Goal: Task Accomplishment & Management: Use online tool/utility

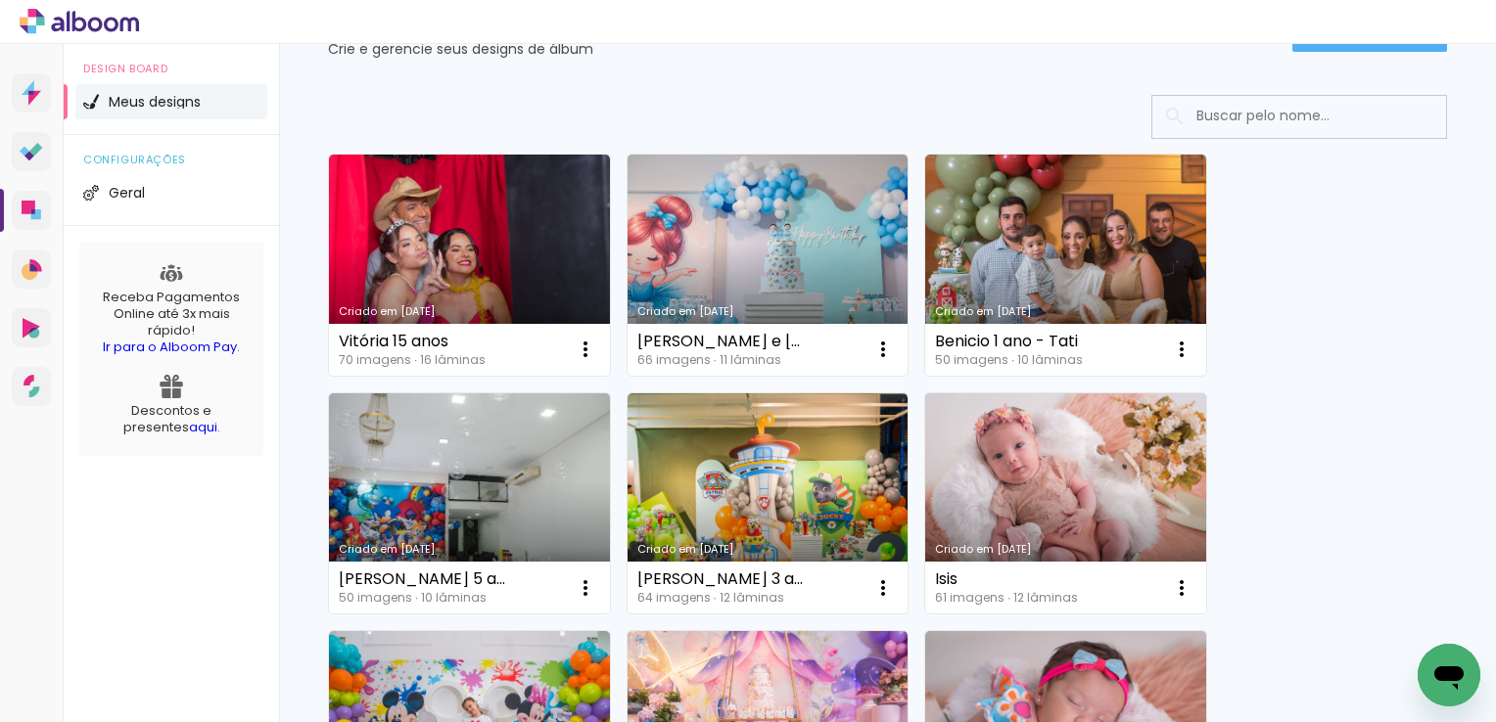
scroll to position [98, 0]
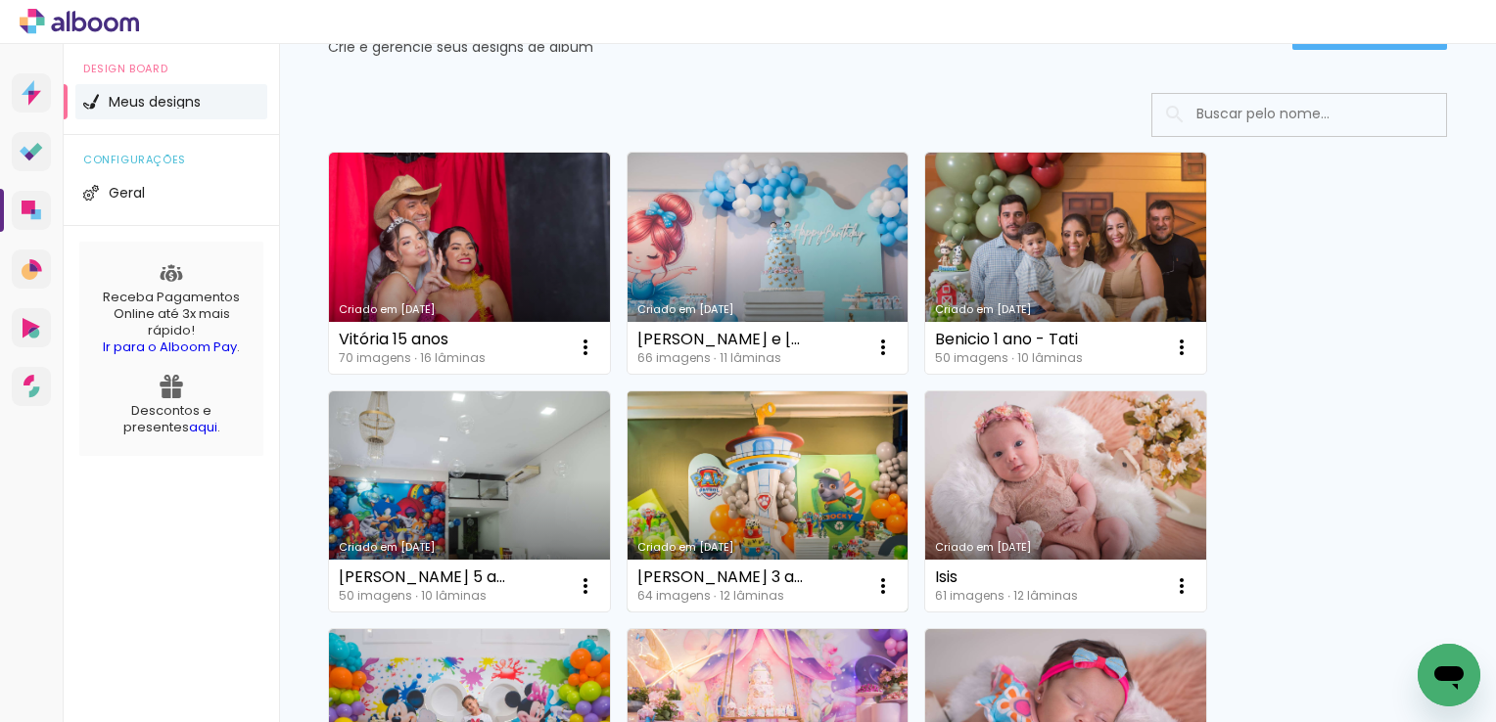
click at [839, 453] on link "Criado em [DATE]" at bounding box center [767, 502] width 281 height 221
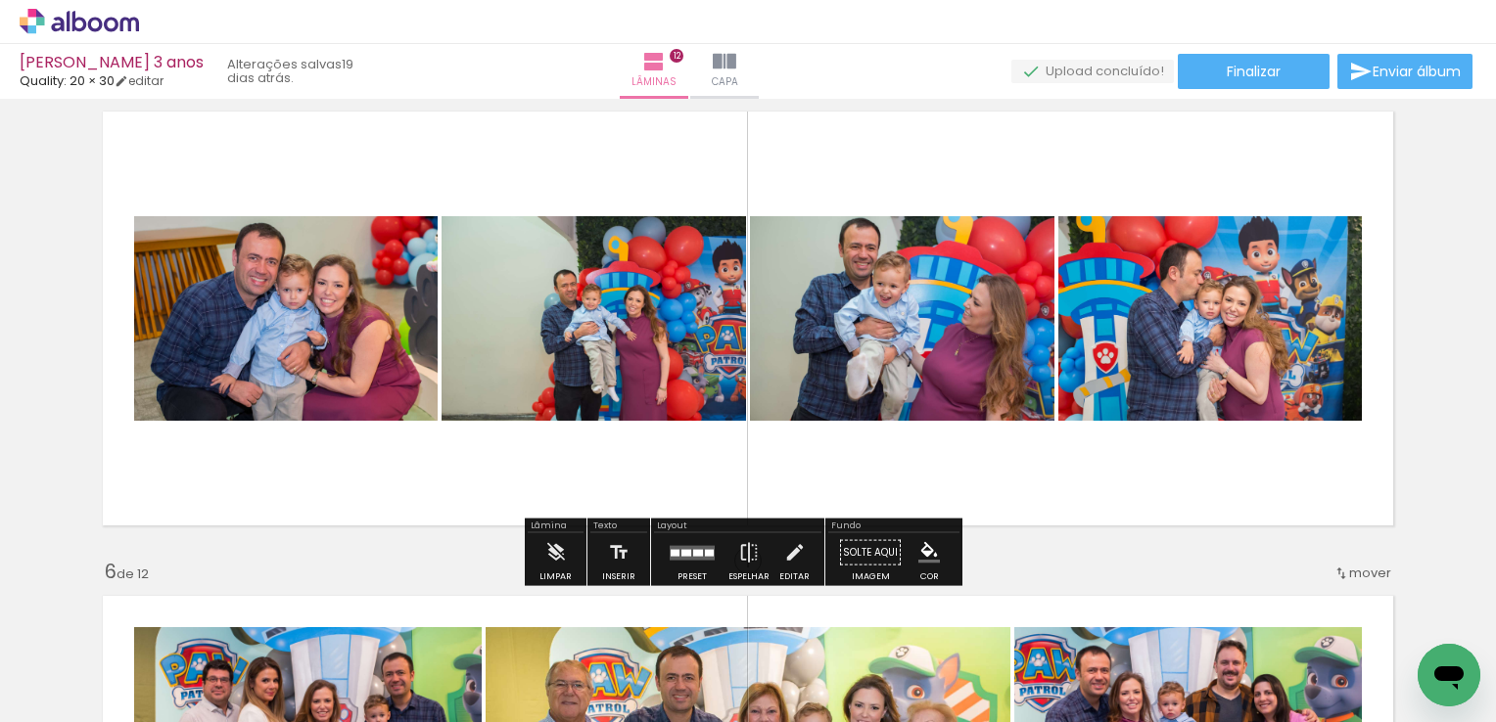
scroll to position [2056, 0]
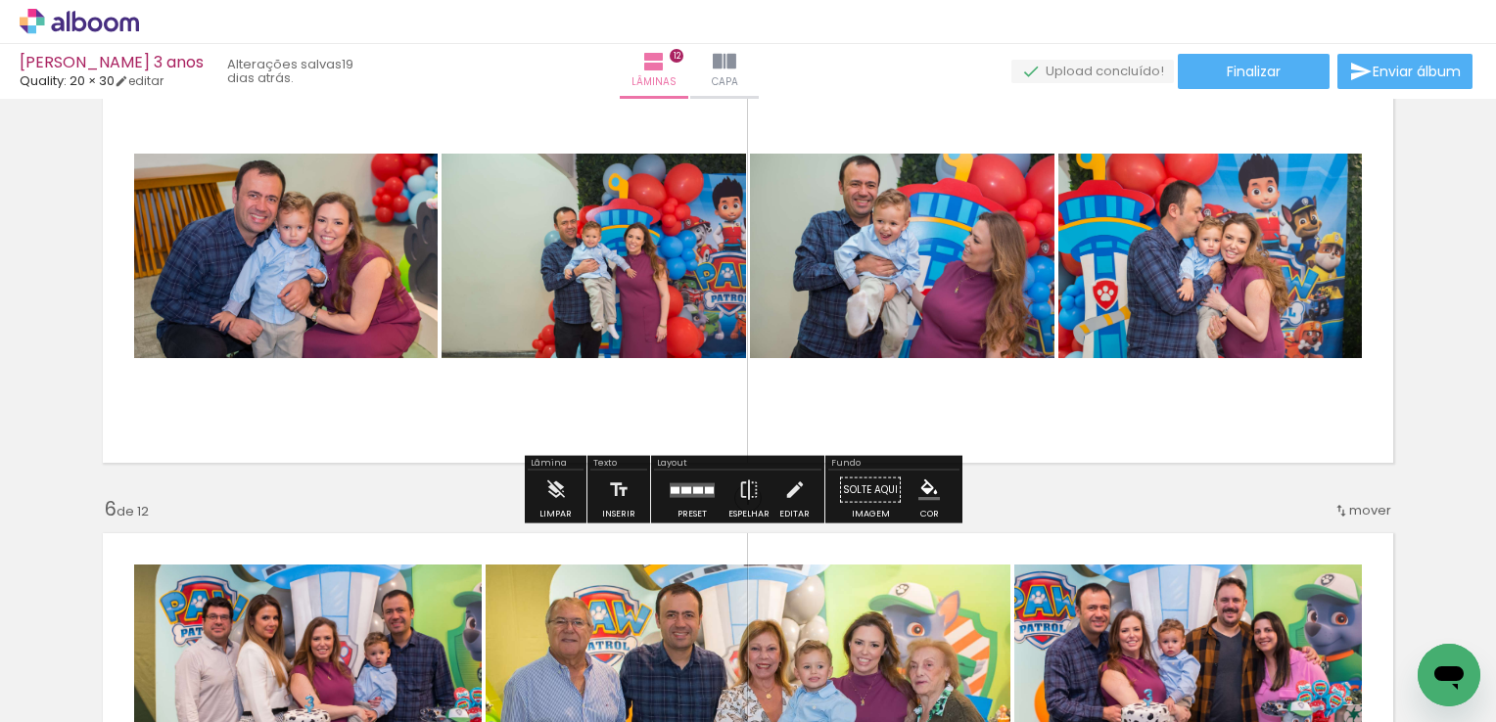
click at [694, 487] on div at bounding box center [698, 490] width 10 height 7
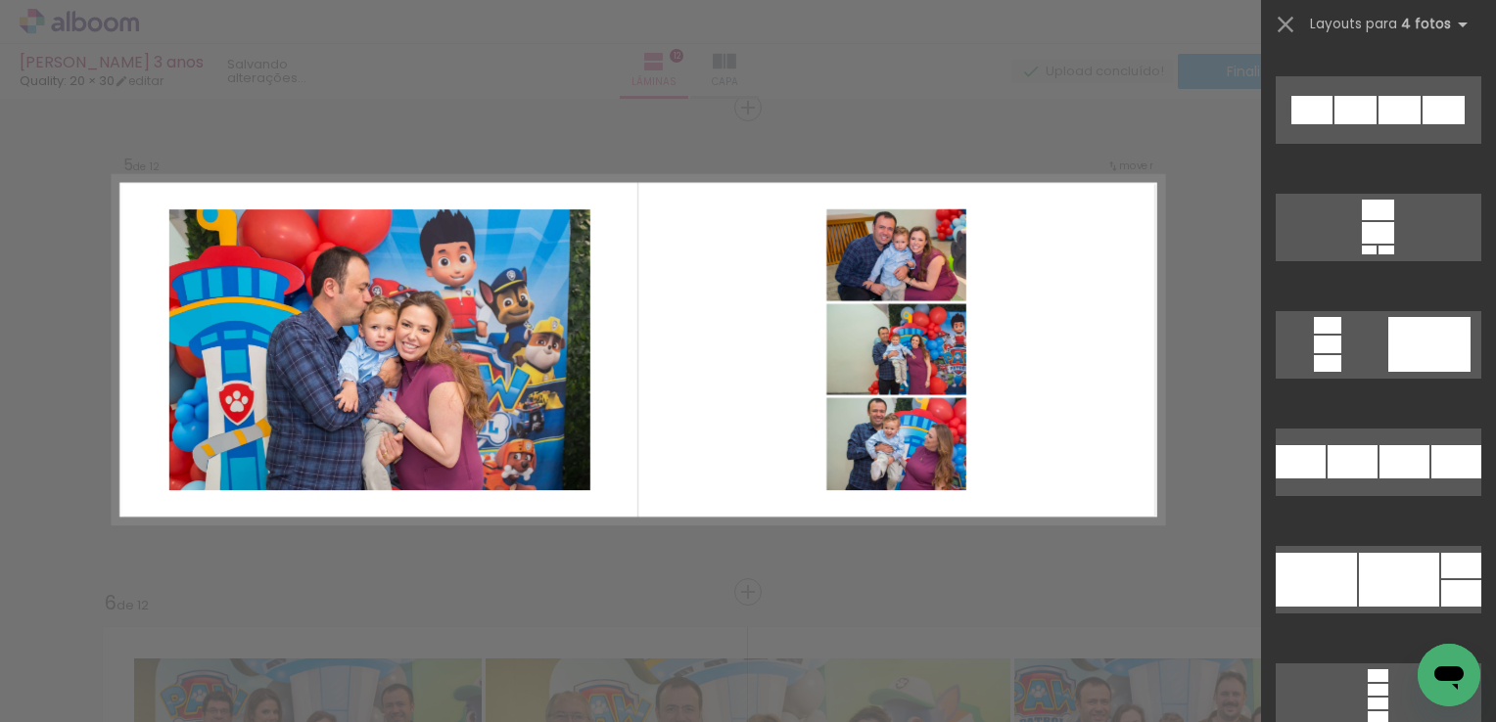
scroll to position [7620, 0]
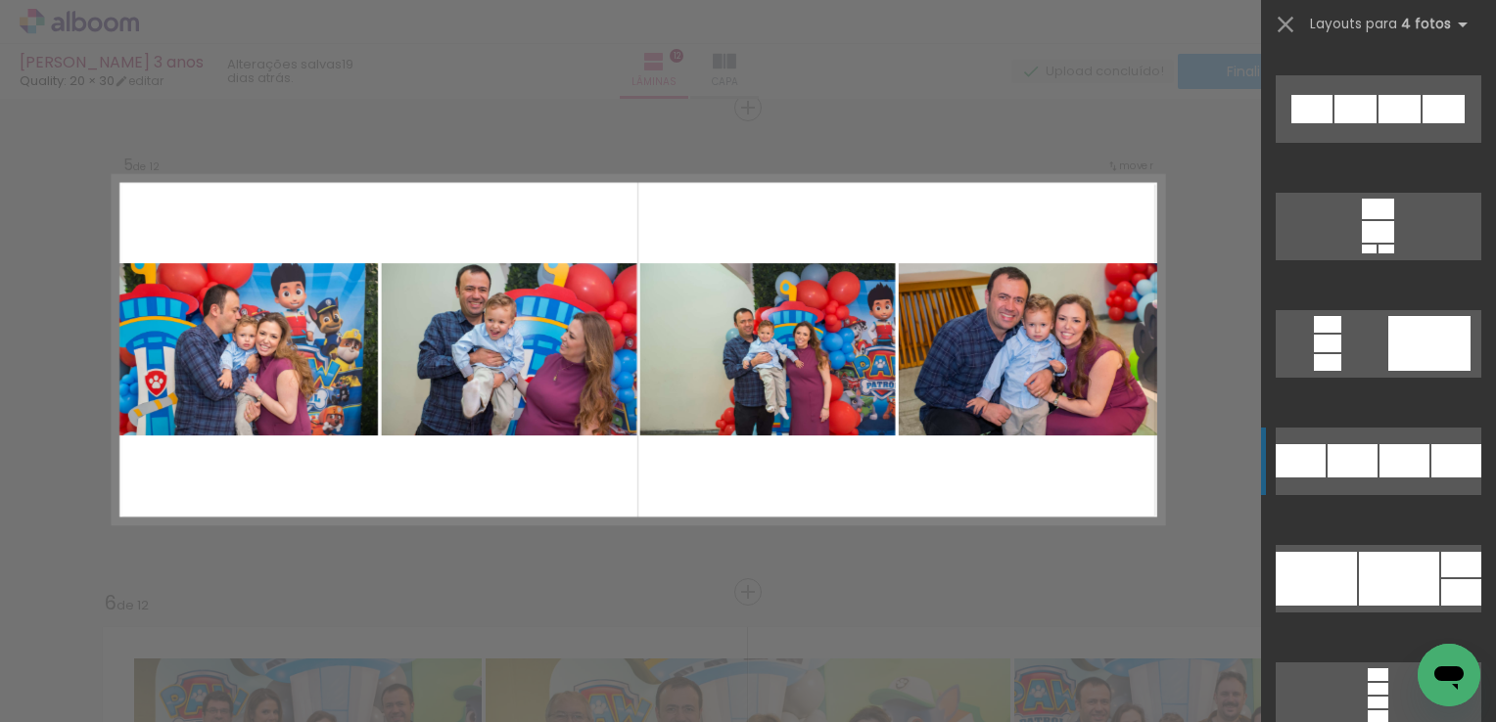
click at [1376, 123] on div at bounding box center [1355, 109] width 42 height 28
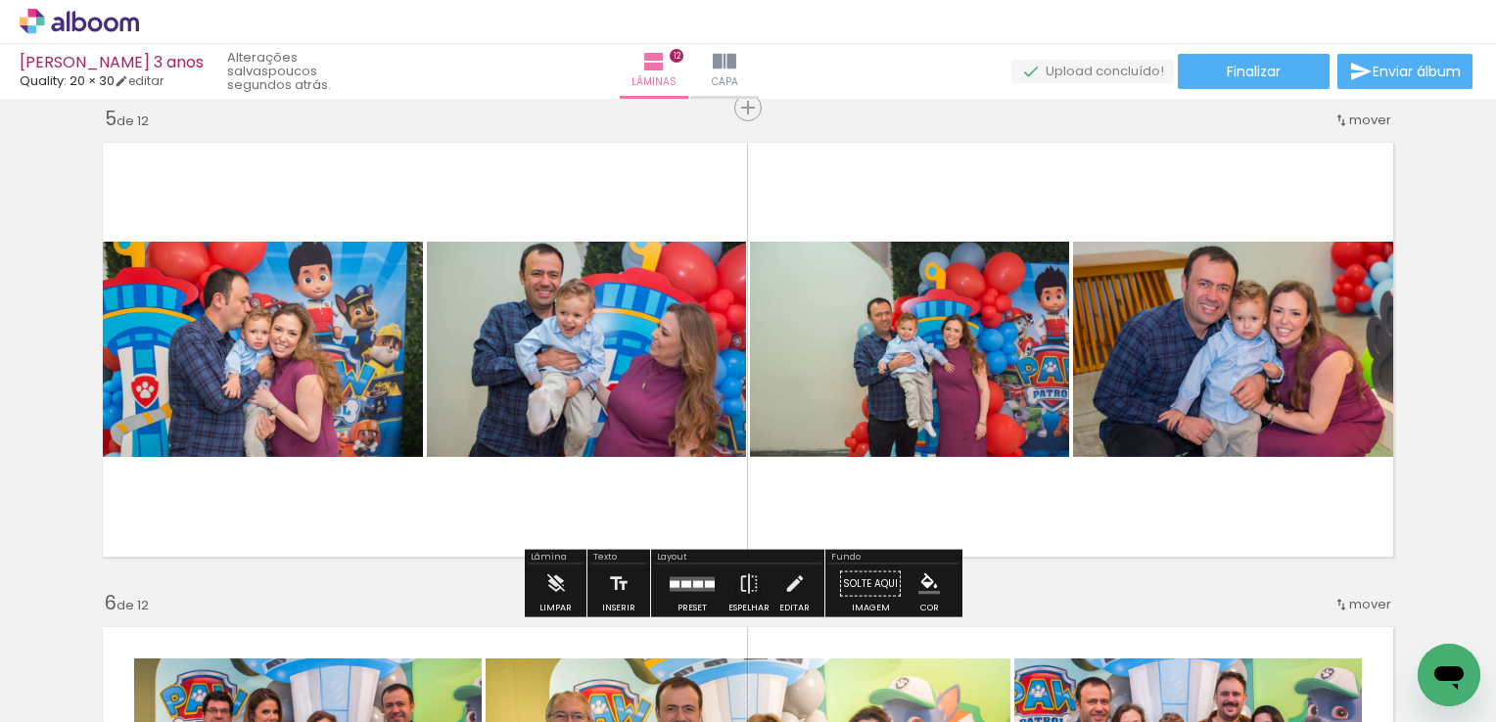
click at [332, 353] on quentale-photo at bounding box center [257, 349] width 331 height 215
click at [784, 577] on iron-icon at bounding box center [795, 584] width 22 height 39
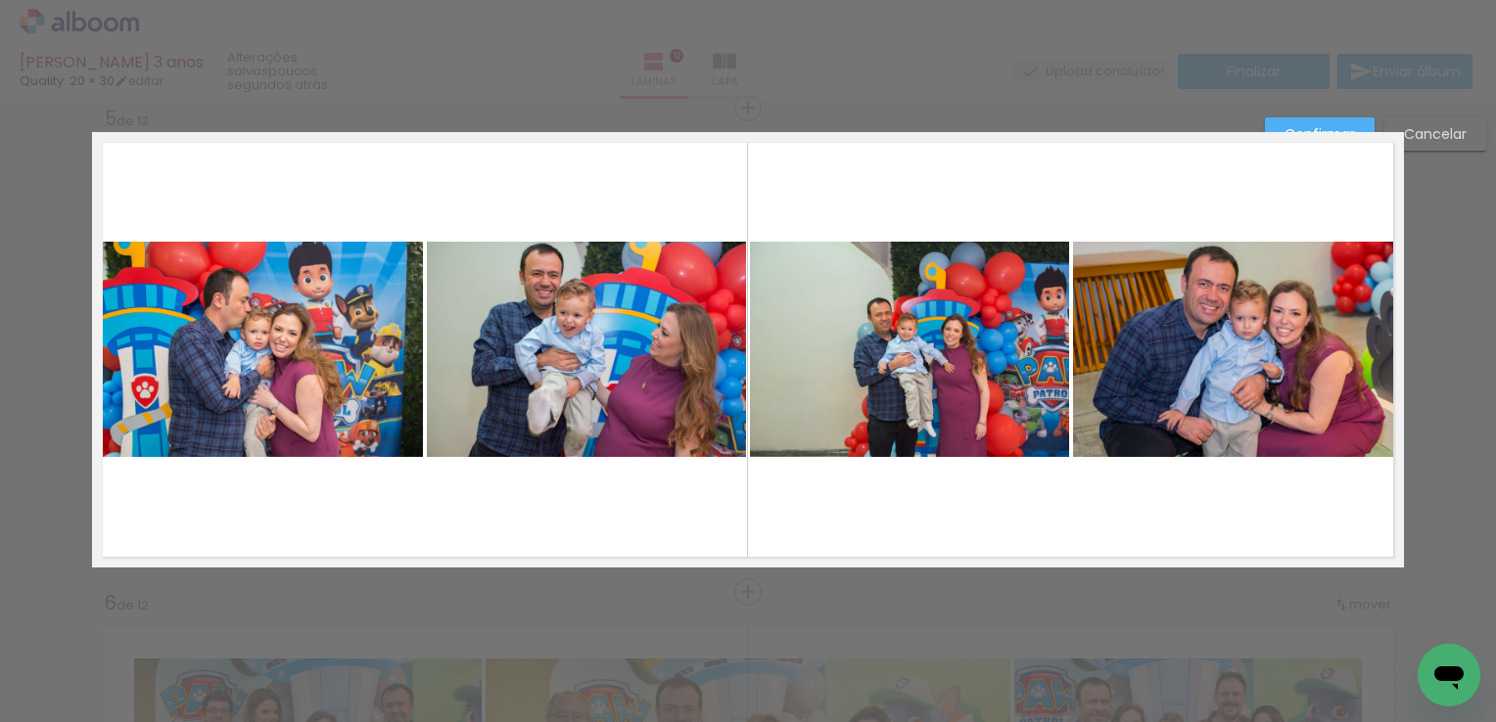
click at [620, 348] on quentale-photo at bounding box center [586, 349] width 319 height 215
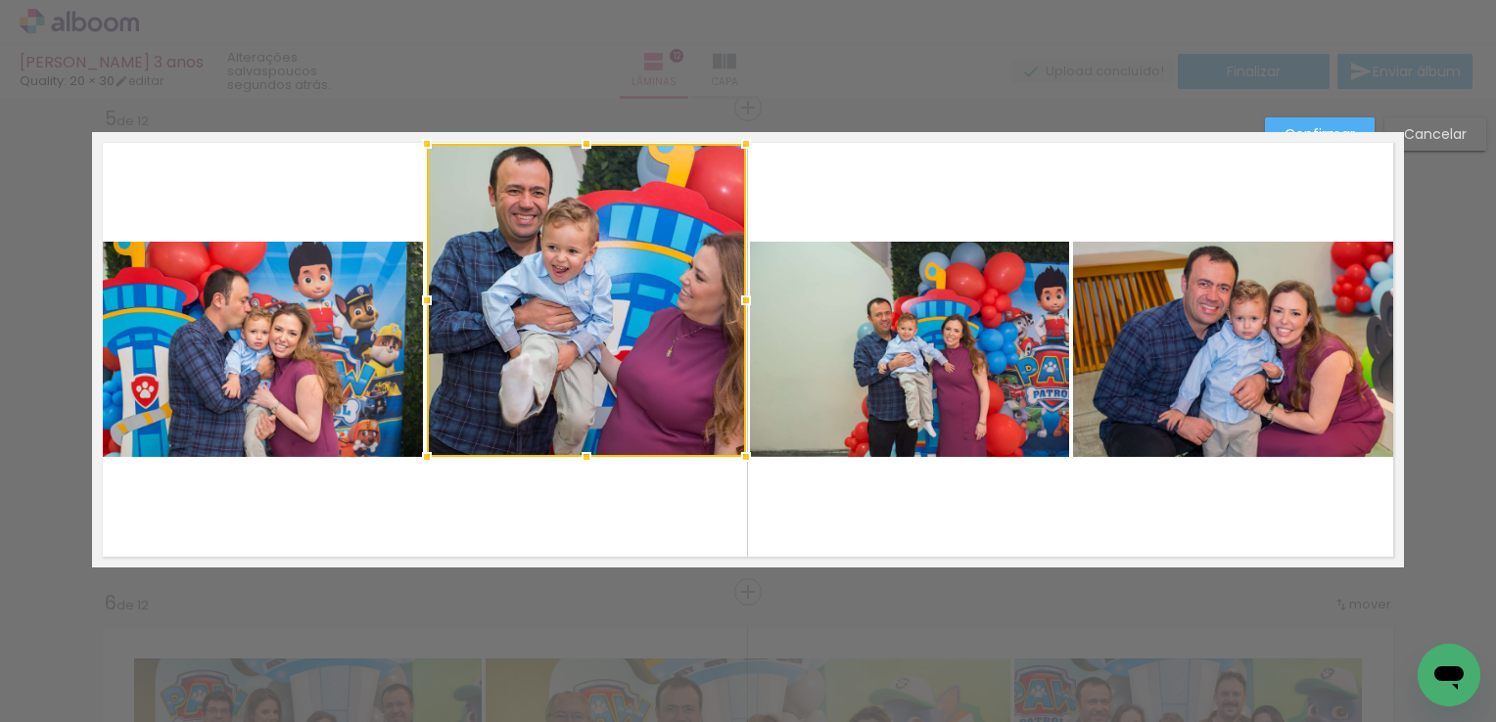
drag, startPoint x: 583, startPoint y: 242, endPoint x: 592, endPoint y: 144, distance: 98.3
click at [592, 144] on div at bounding box center [586, 143] width 39 height 39
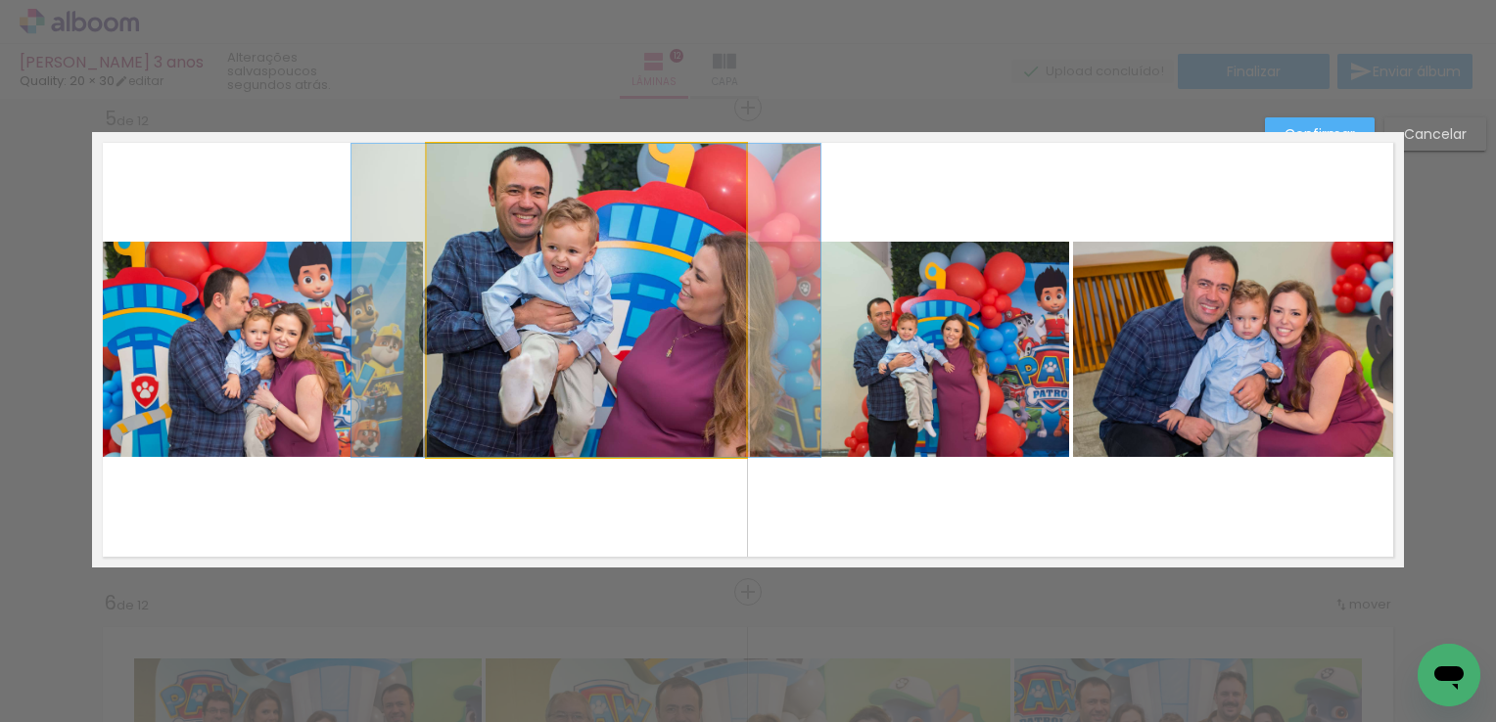
click at [591, 415] on quentale-photo at bounding box center [586, 300] width 319 height 313
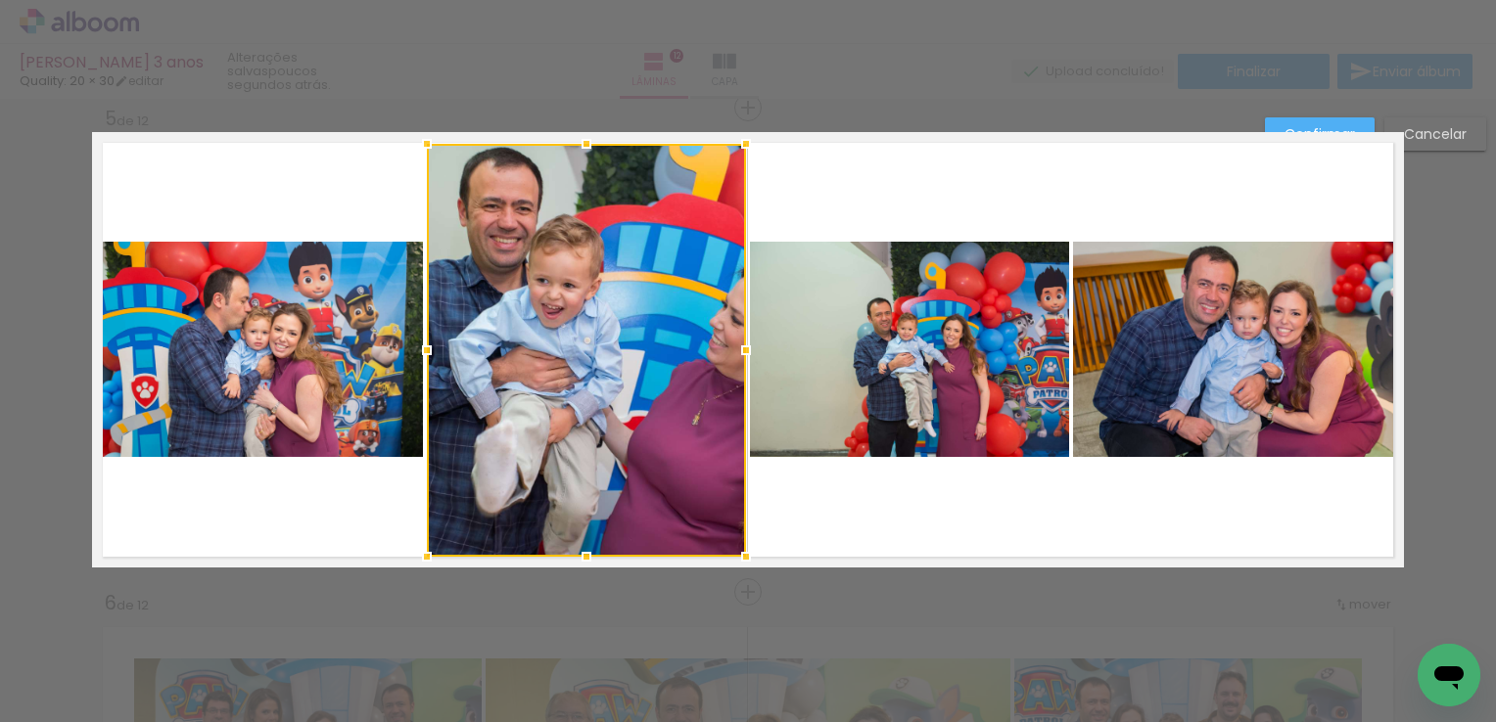
drag, startPoint x: 576, startPoint y: 469, endPoint x: 582, endPoint y: 556, distance: 87.4
click at [582, 556] on div at bounding box center [586, 556] width 39 height 39
click at [0, 0] on slot "Cancelar" at bounding box center [0, 0] width 0 height 0
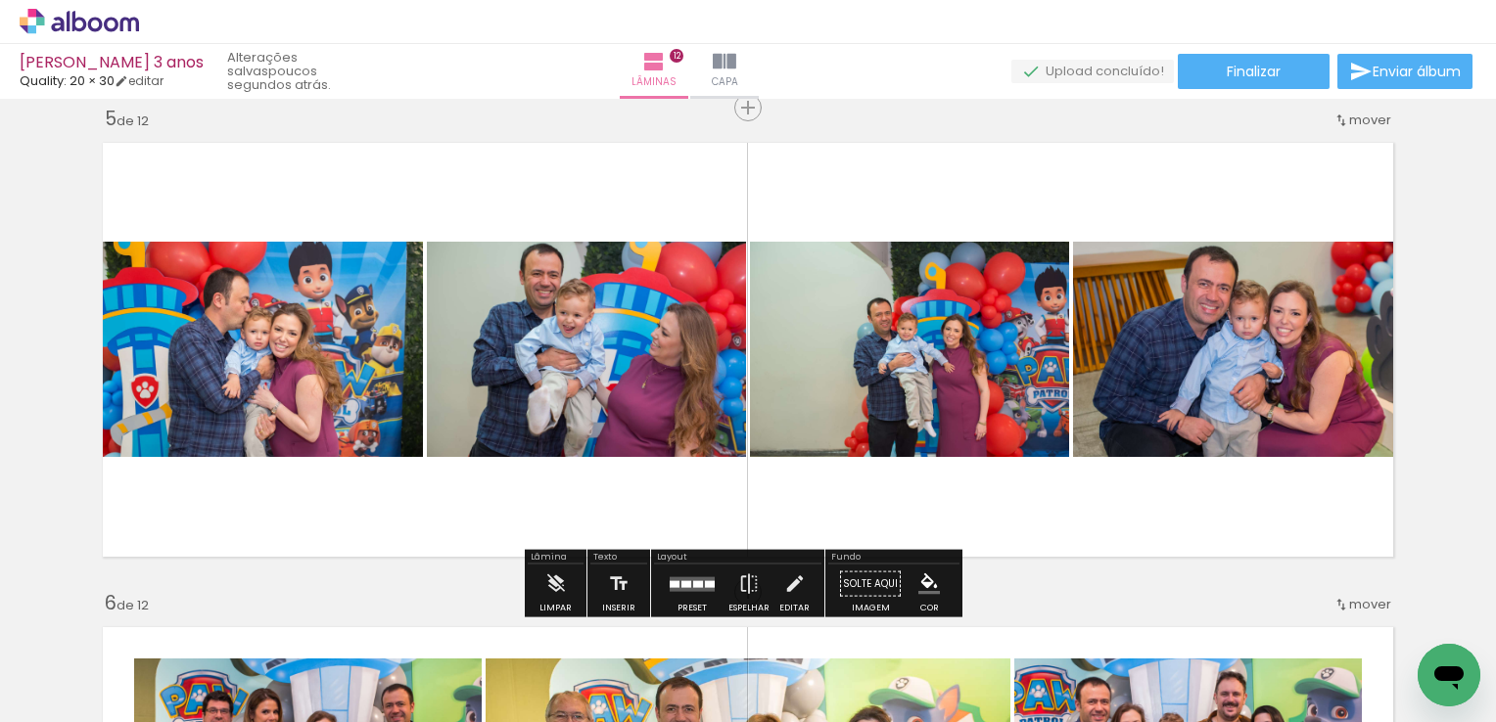
click at [706, 582] on div at bounding box center [710, 583] width 10 height 7
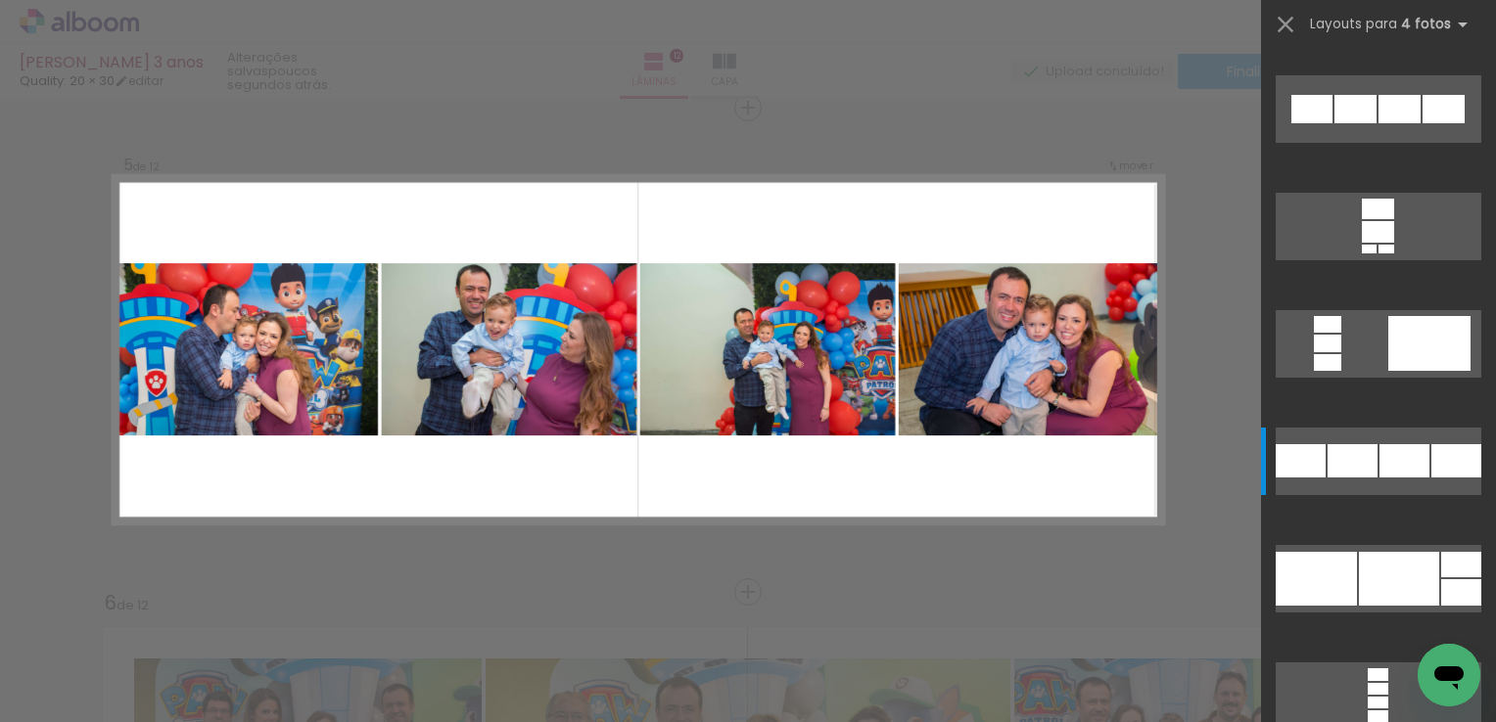
scroll to position [7988, 0]
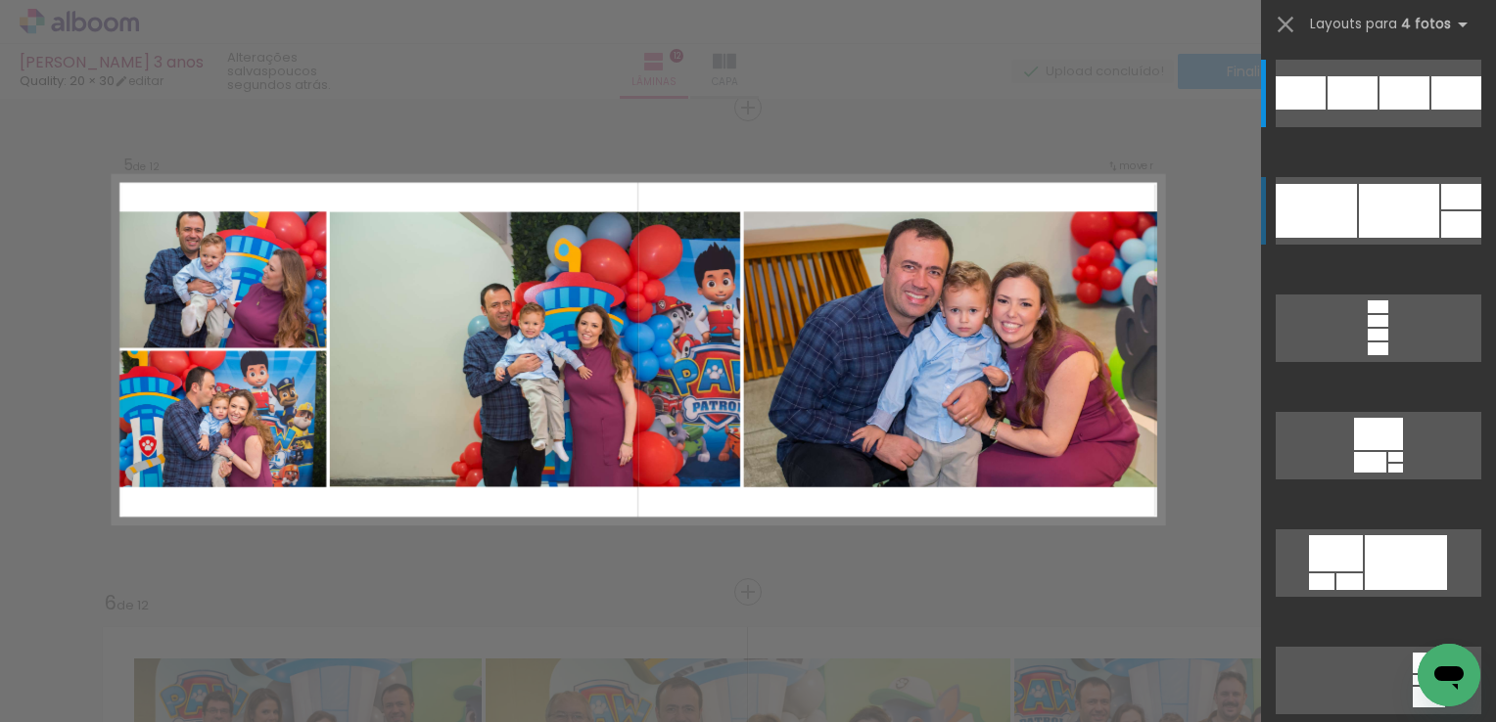
click at [1354, 452] on div at bounding box center [1370, 462] width 32 height 21
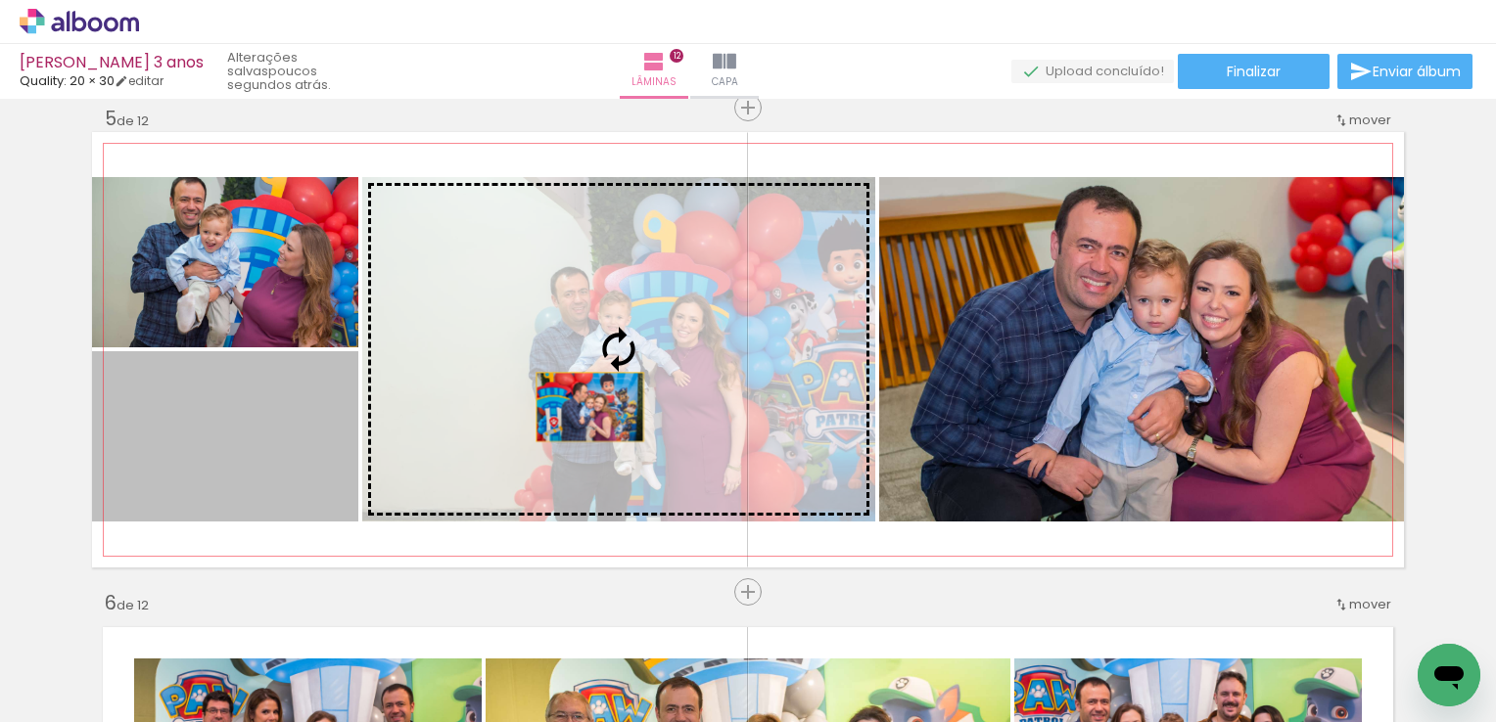
drag, startPoint x: 283, startPoint y: 478, endPoint x: 582, endPoint y: 407, distance: 307.7
click at [0, 0] on slot at bounding box center [0, 0] width 0 height 0
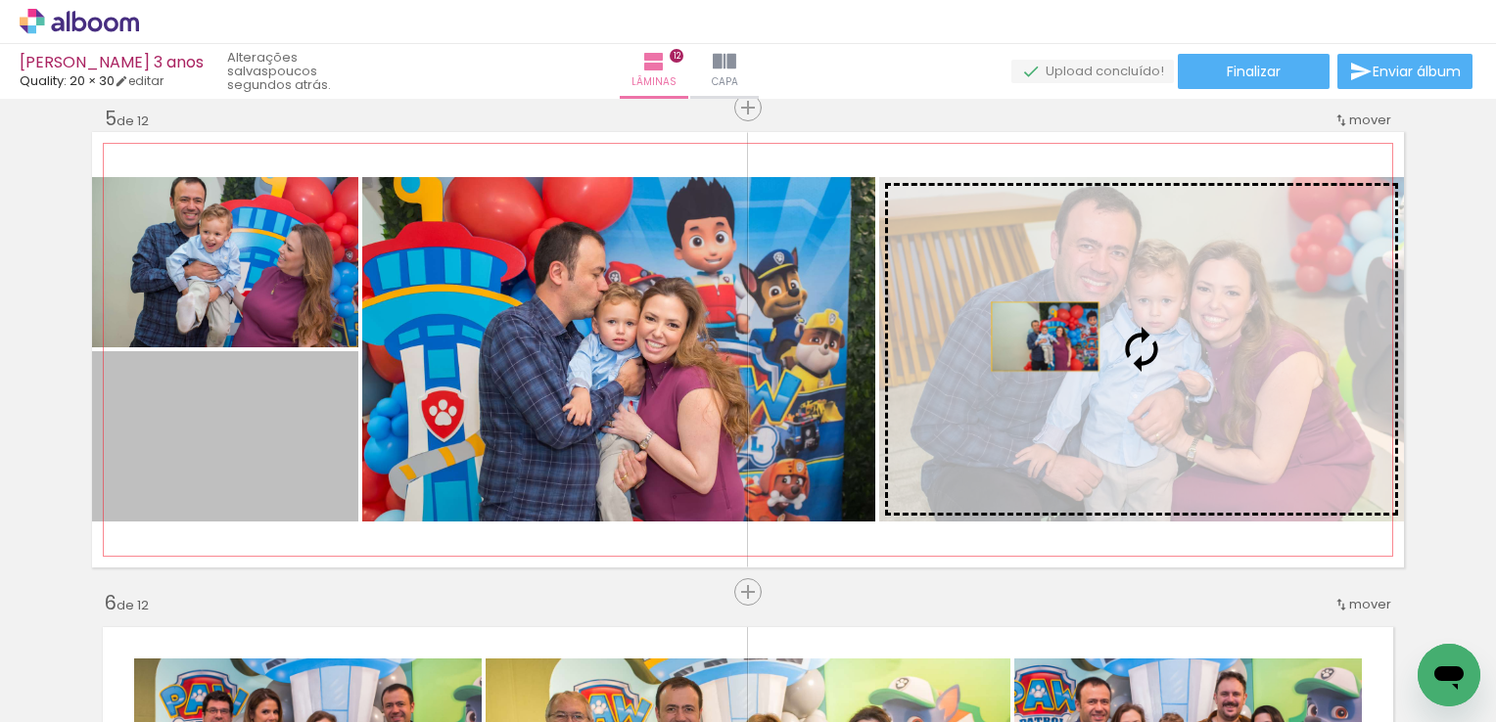
drag, startPoint x: 264, startPoint y: 454, endPoint x: 1038, endPoint y: 336, distance: 782.4
click at [0, 0] on slot at bounding box center [0, 0] width 0 height 0
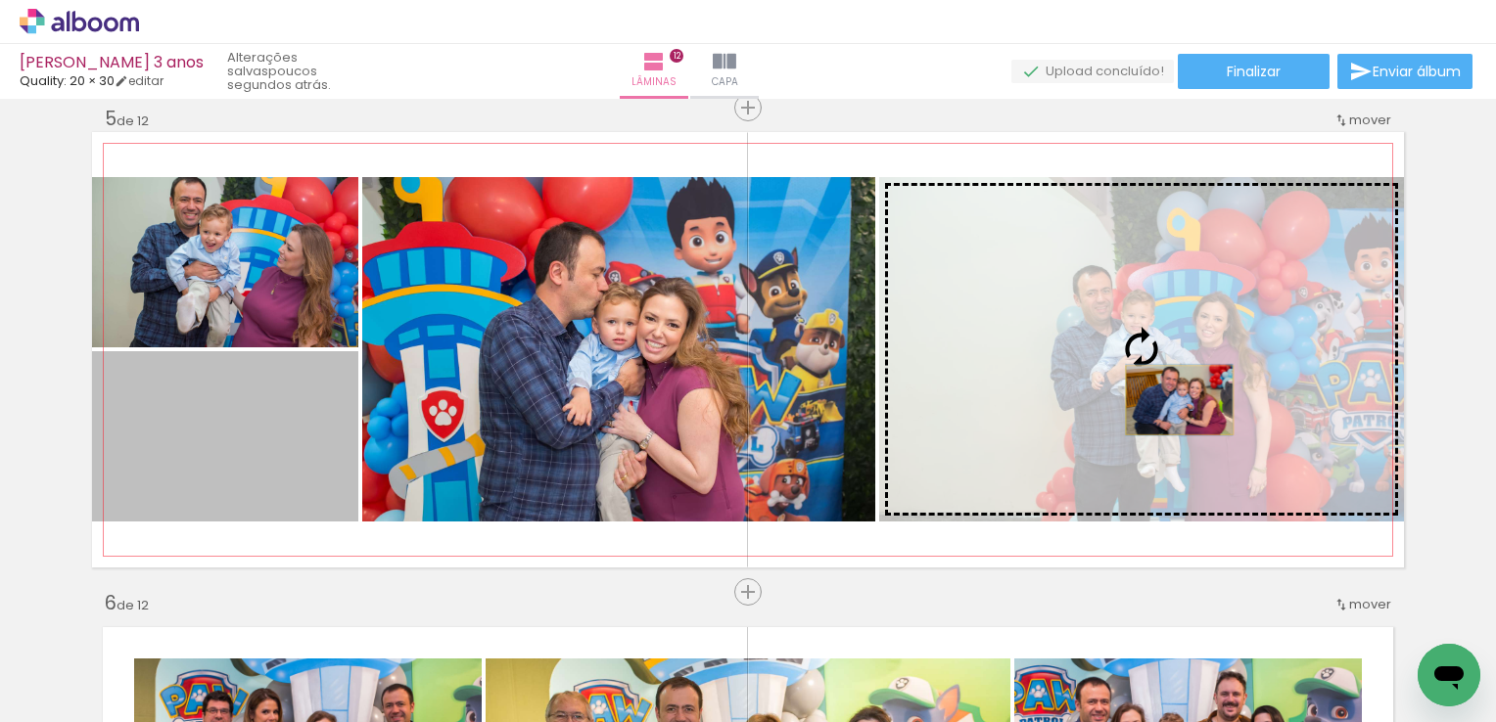
drag, startPoint x: 255, startPoint y: 452, endPoint x: 1172, endPoint y: 400, distance: 918.7
click at [0, 0] on slot at bounding box center [0, 0] width 0 height 0
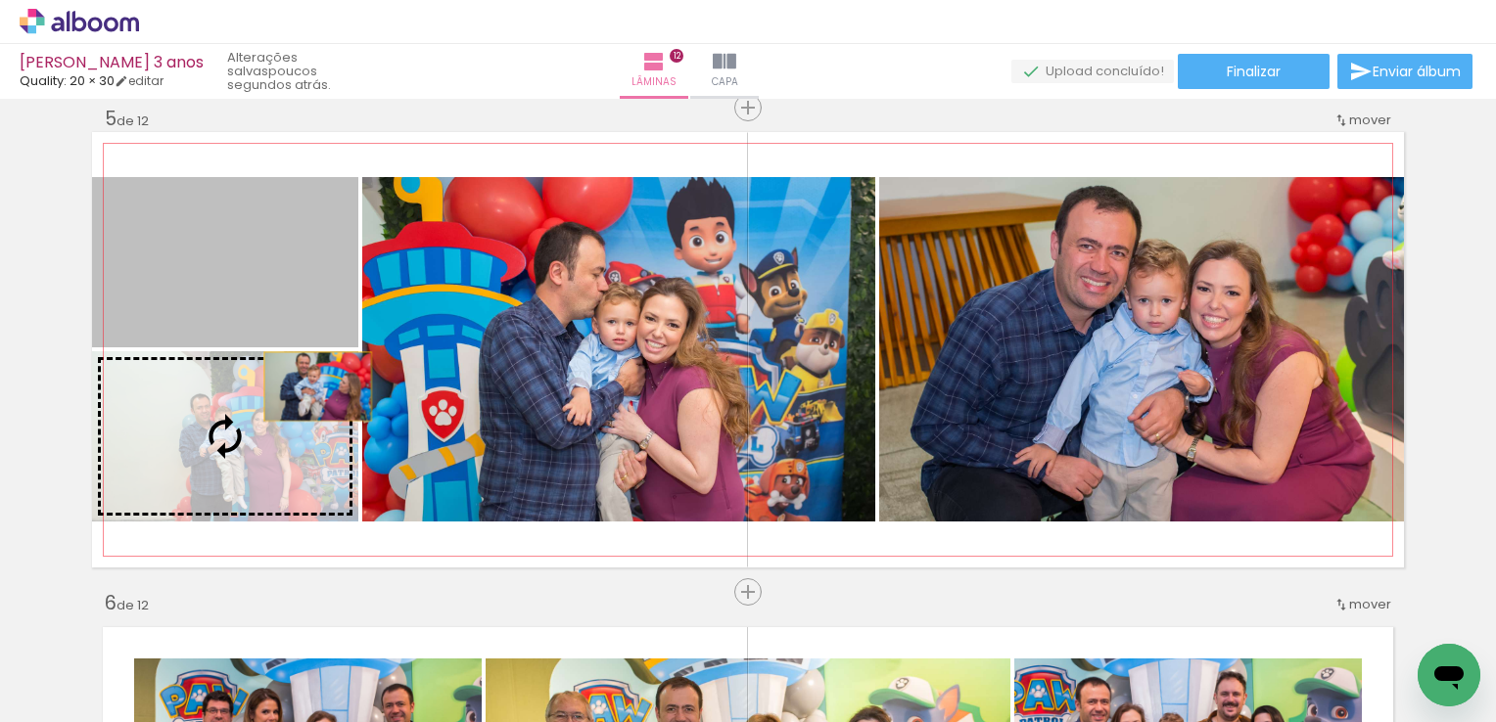
drag, startPoint x: 306, startPoint y: 312, endPoint x: 310, endPoint y: 436, distance: 123.4
click at [0, 0] on slot at bounding box center [0, 0] width 0 height 0
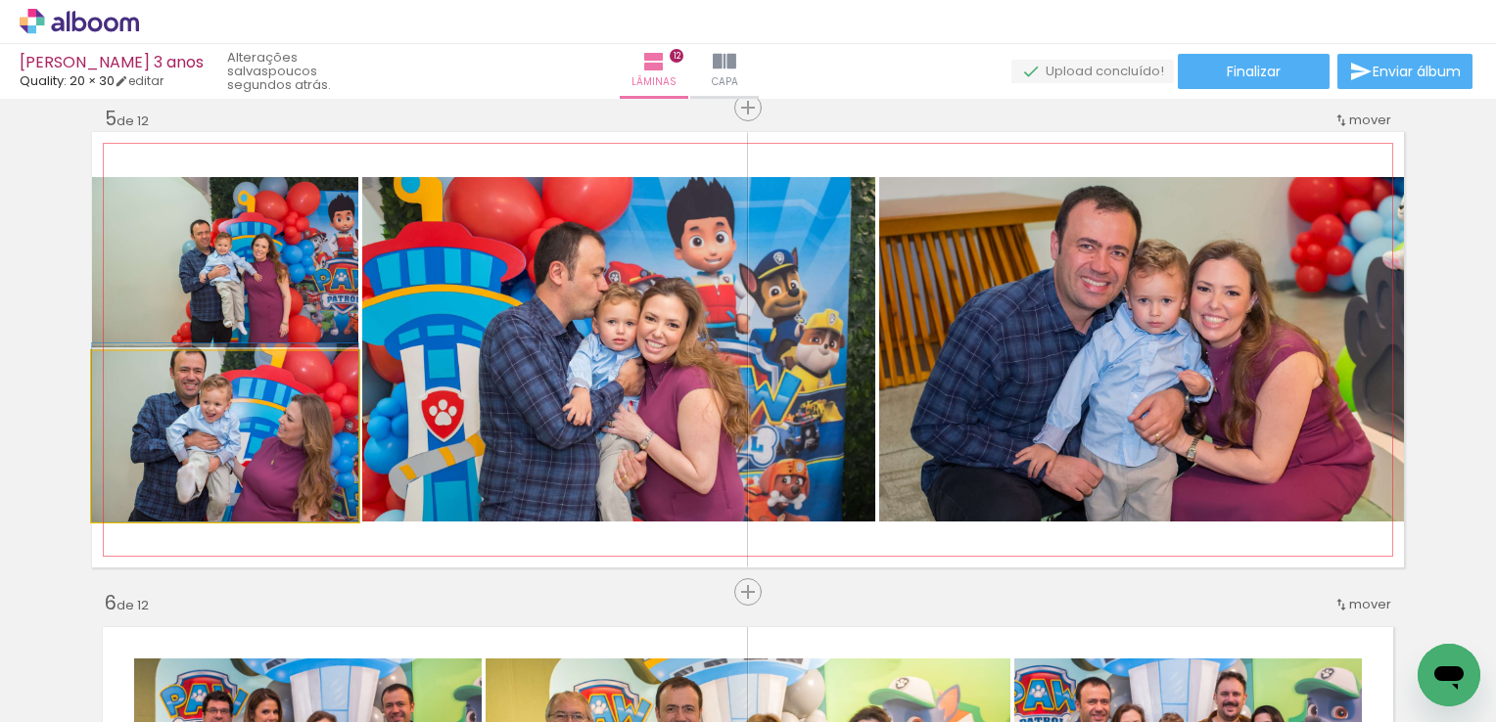
drag, startPoint x: 288, startPoint y: 464, endPoint x: 273, endPoint y: 454, distance: 17.6
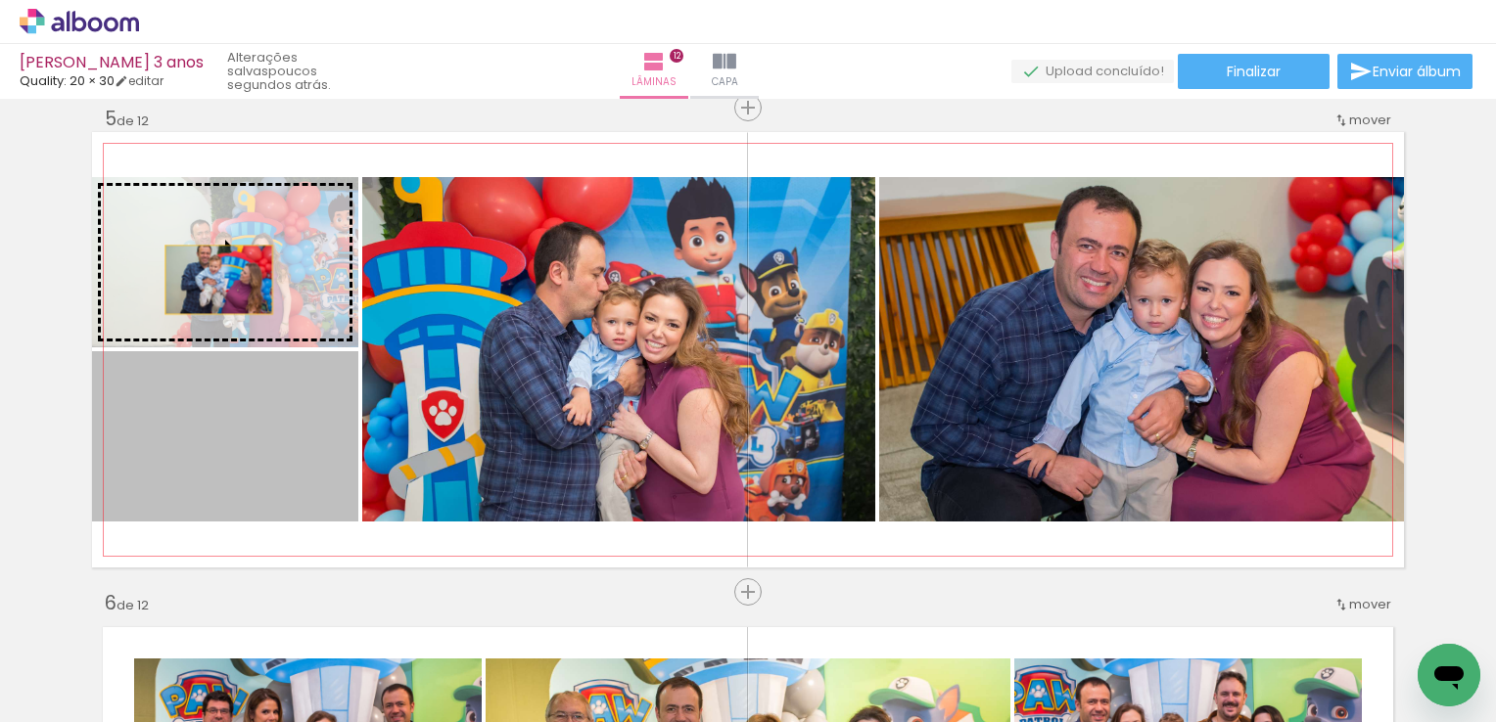
drag, startPoint x: 194, startPoint y: 449, endPoint x: 212, endPoint y: 277, distance: 173.3
click at [0, 0] on slot at bounding box center [0, 0] width 0 height 0
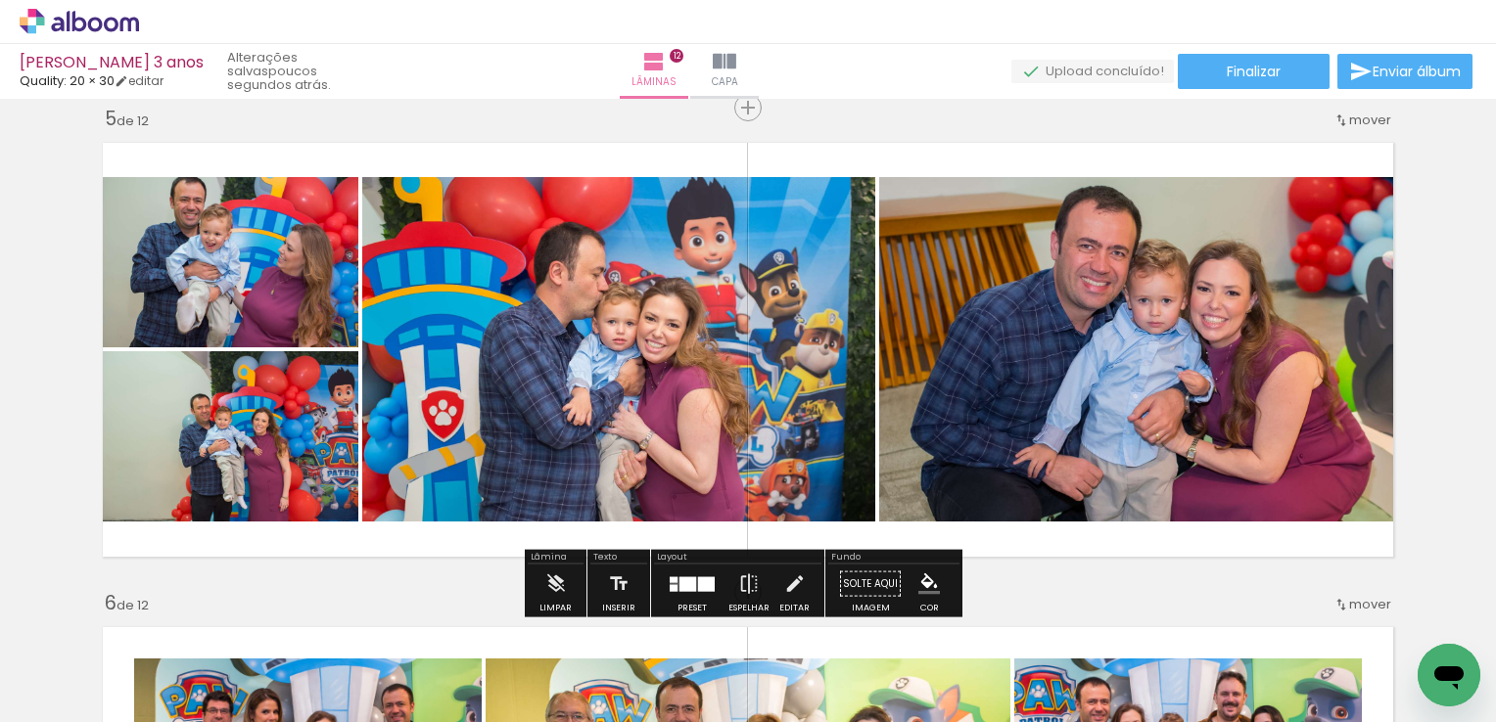
click at [1150, 351] on quentale-photo at bounding box center [1141, 349] width 525 height 345
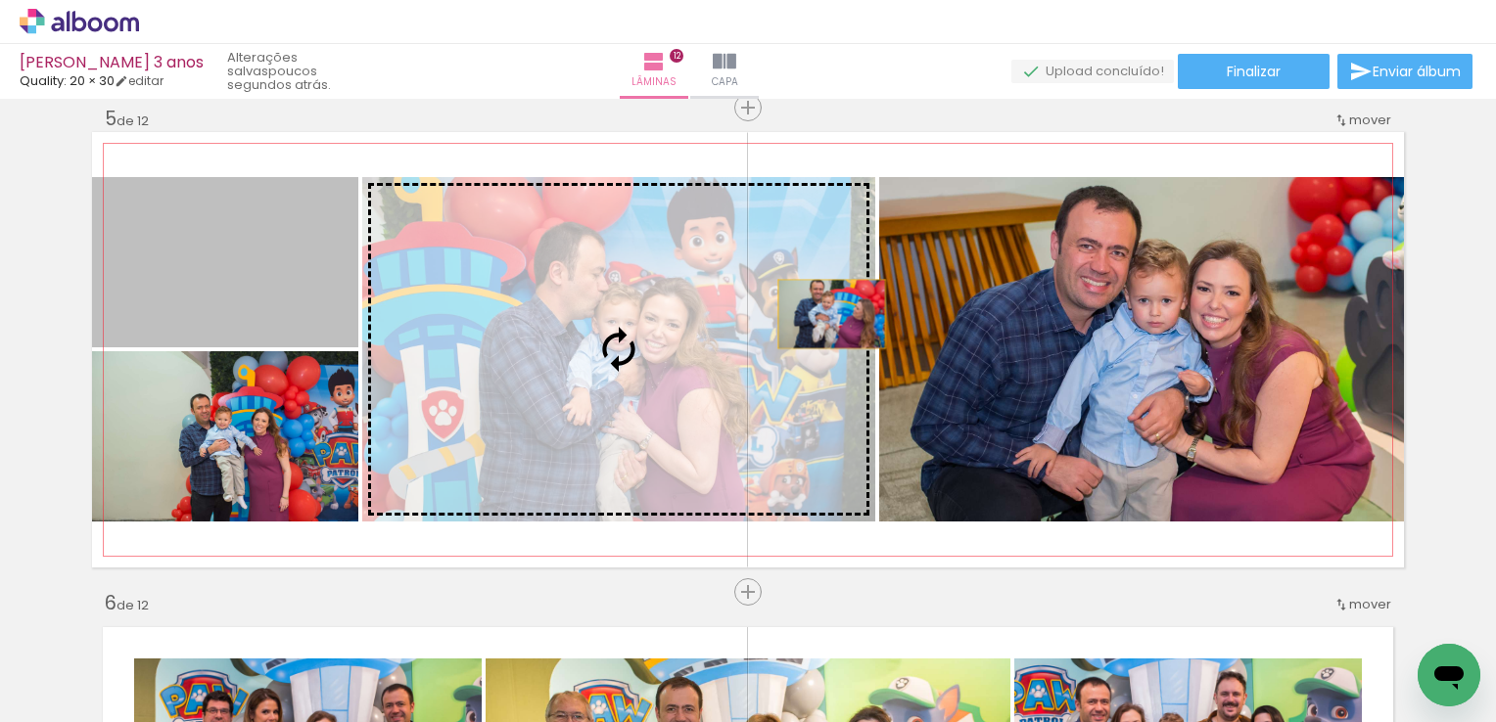
drag, startPoint x: 312, startPoint y: 292, endPoint x: 1047, endPoint y: 322, distance: 735.8
click at [0, 0] on slot at bounding box center [0, 0] width 0 height 0
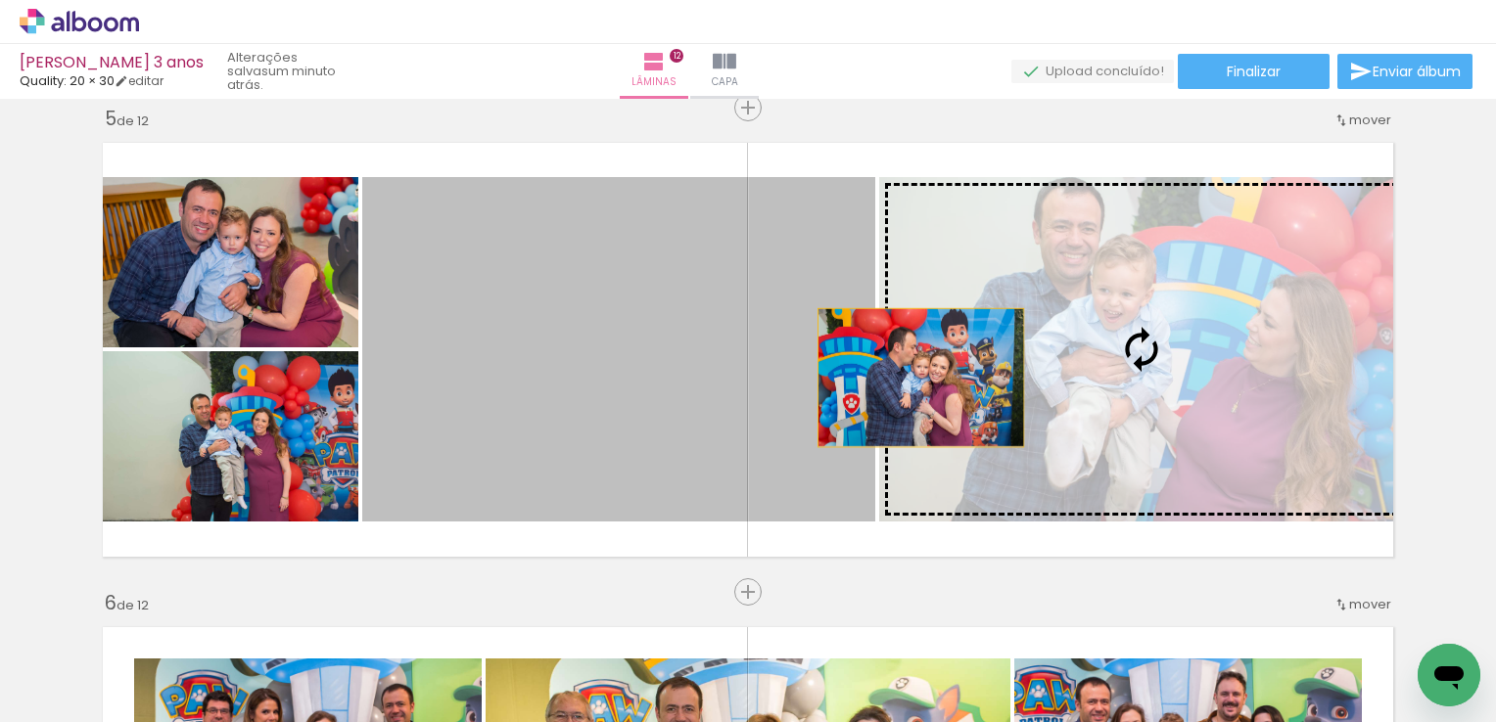
drag, startPoint x: 709, startPoint y: 386, endPoint x: 1108, endPoint y: 362, distance: 400.1
click at [0, 0] on slot at bounding box center [0, 0] width 0 height 0
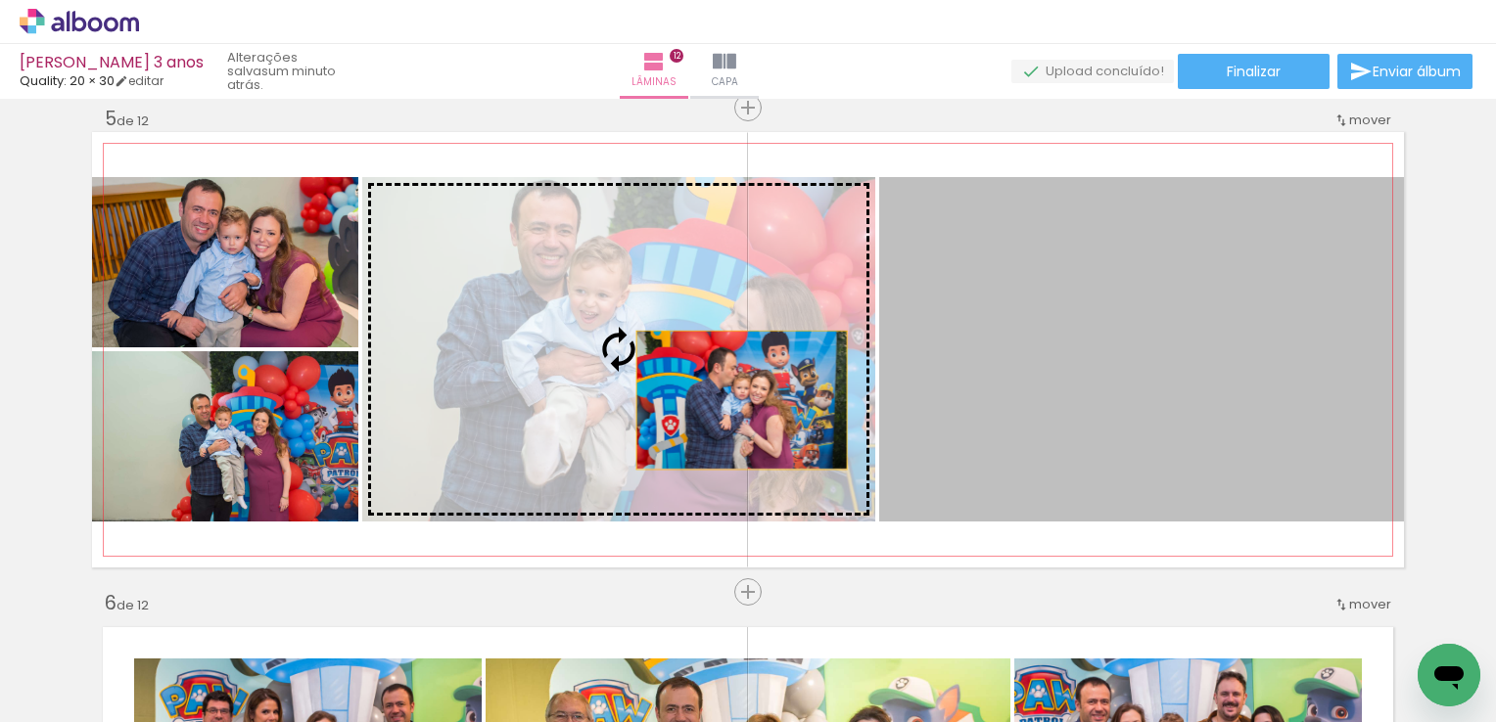
drag, startPoint x: 1251, startPoint y: 413, endPoint x: 684, endPoint y: 397, distance: 567.0
click at [0, 0] on slot at bounding box center [0, 0] width 0 height 0
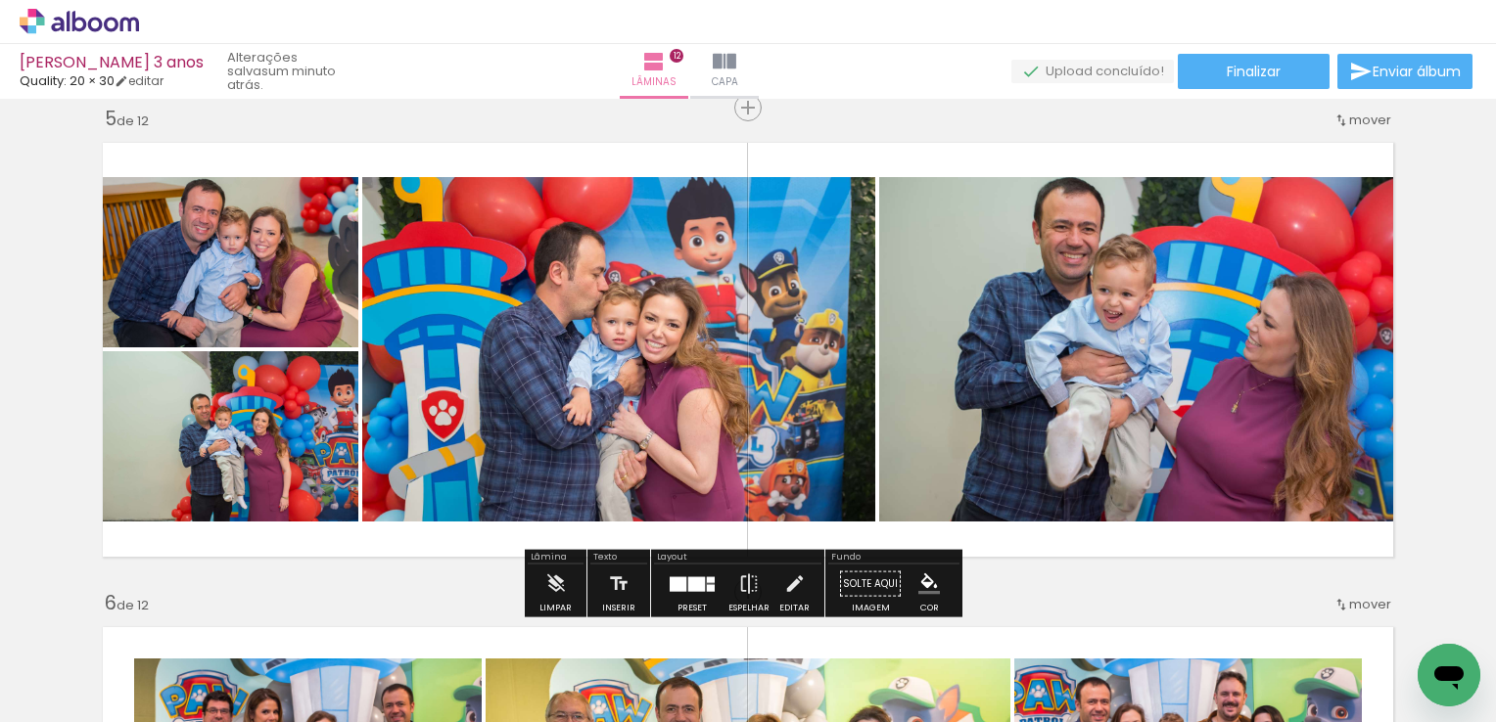
click at [230, 421] on quentale-photo at bounding box center [225, 436] width 266 height 170
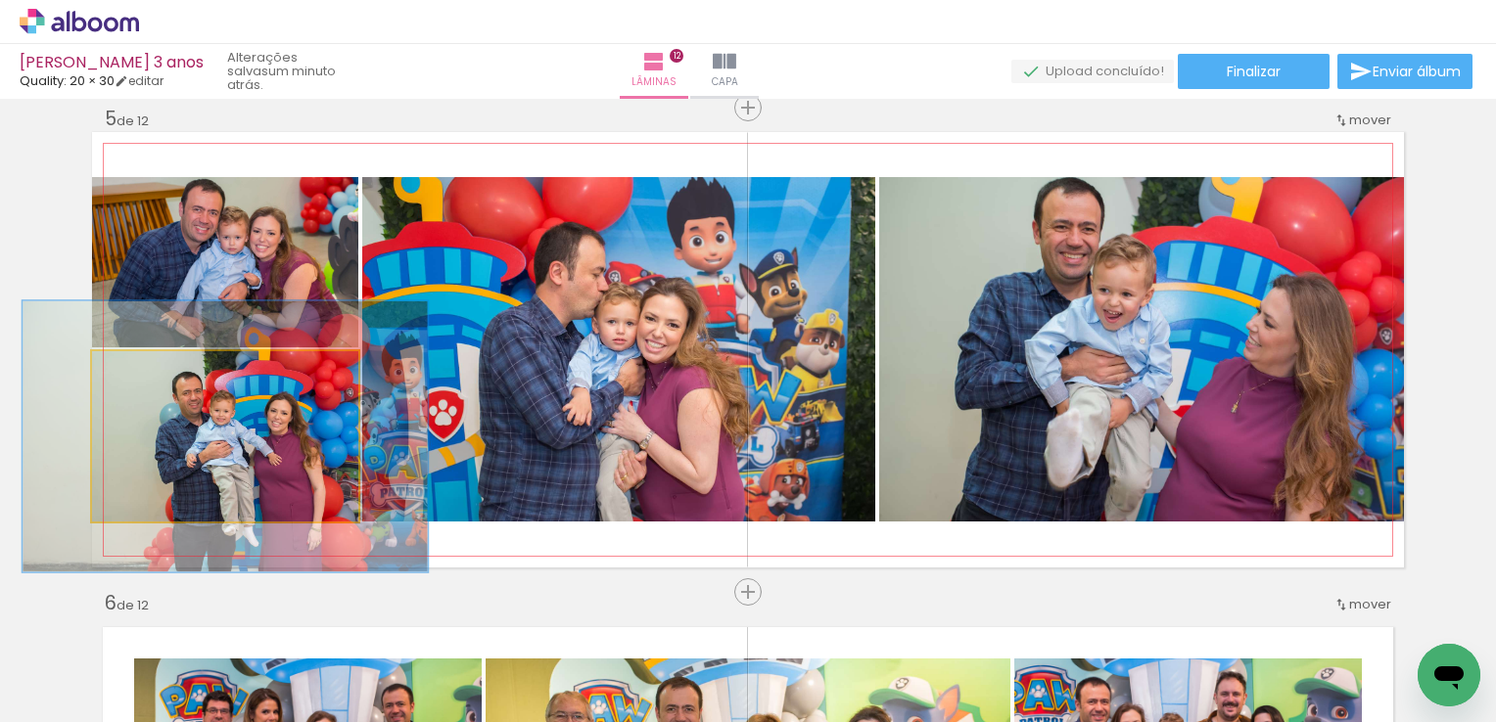
drag, startPoint x: 137, startPoint y: 374, endPoint x: 214, endPoint y: 429, distance: 94.8
type paper-slider "148"
click at [164, 389] on quentale-photo at bounding box center [225, 436] width 266 height 170
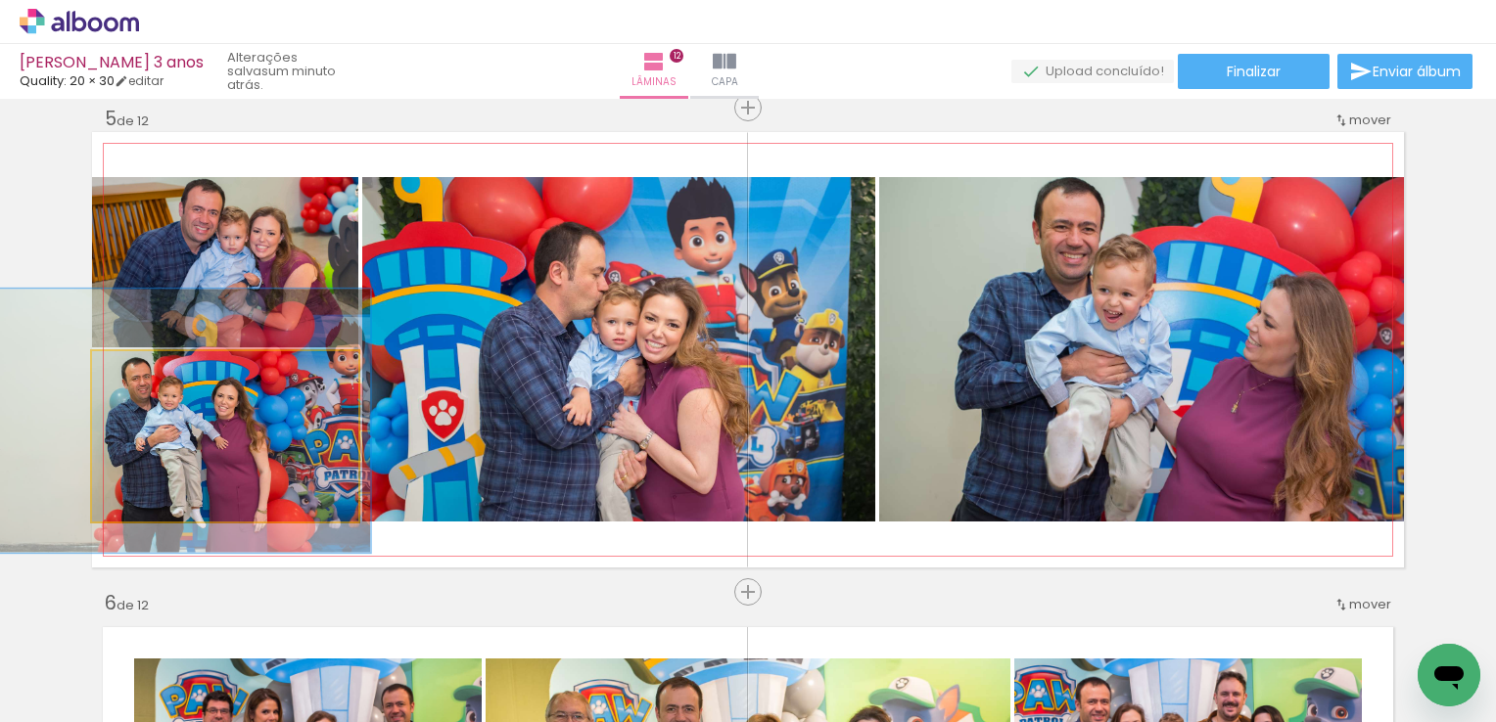
drag, startPoint x: 262, startPoint y: 460, endPoint x: 210, endPoint y: 444, distance: 54.2
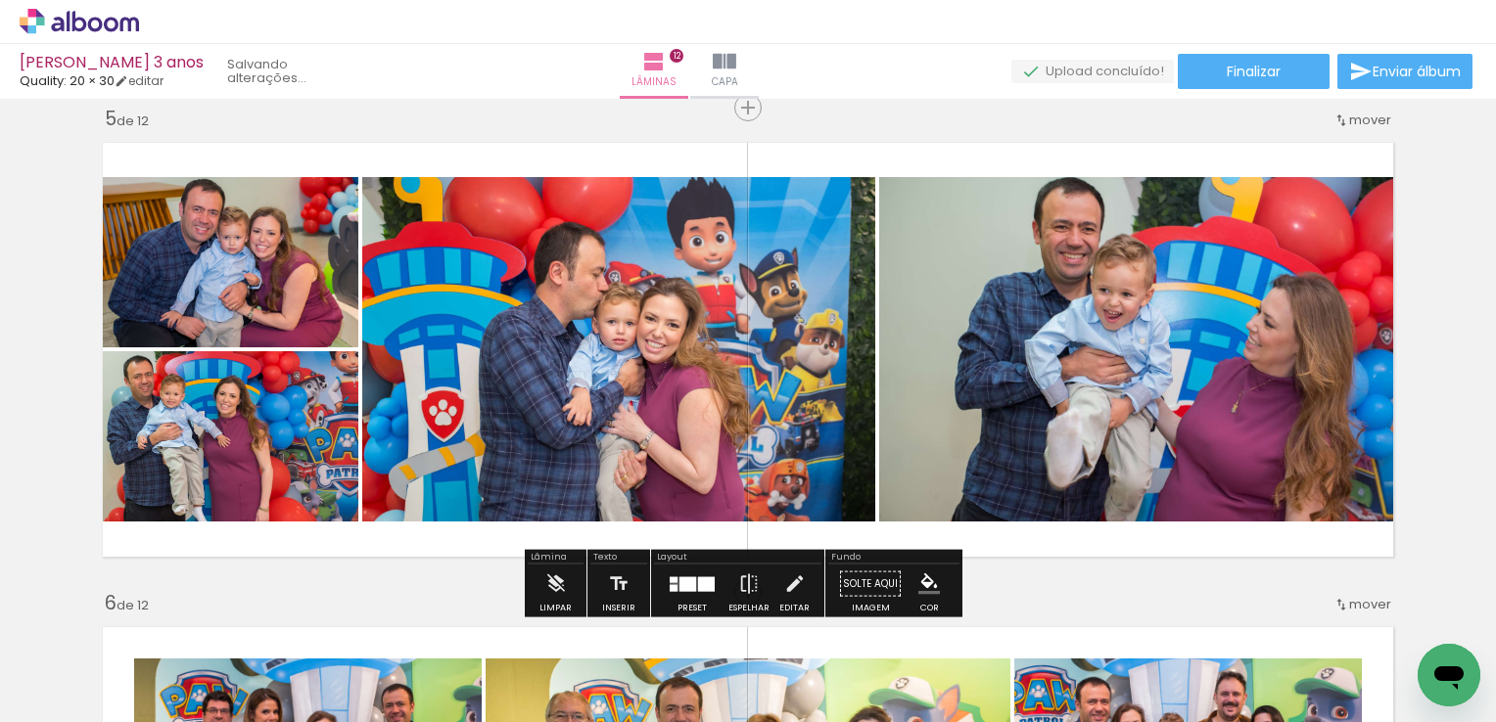
click at [677, 382] on quentale-photo at bounding box center [618, 349] width 513 height 345
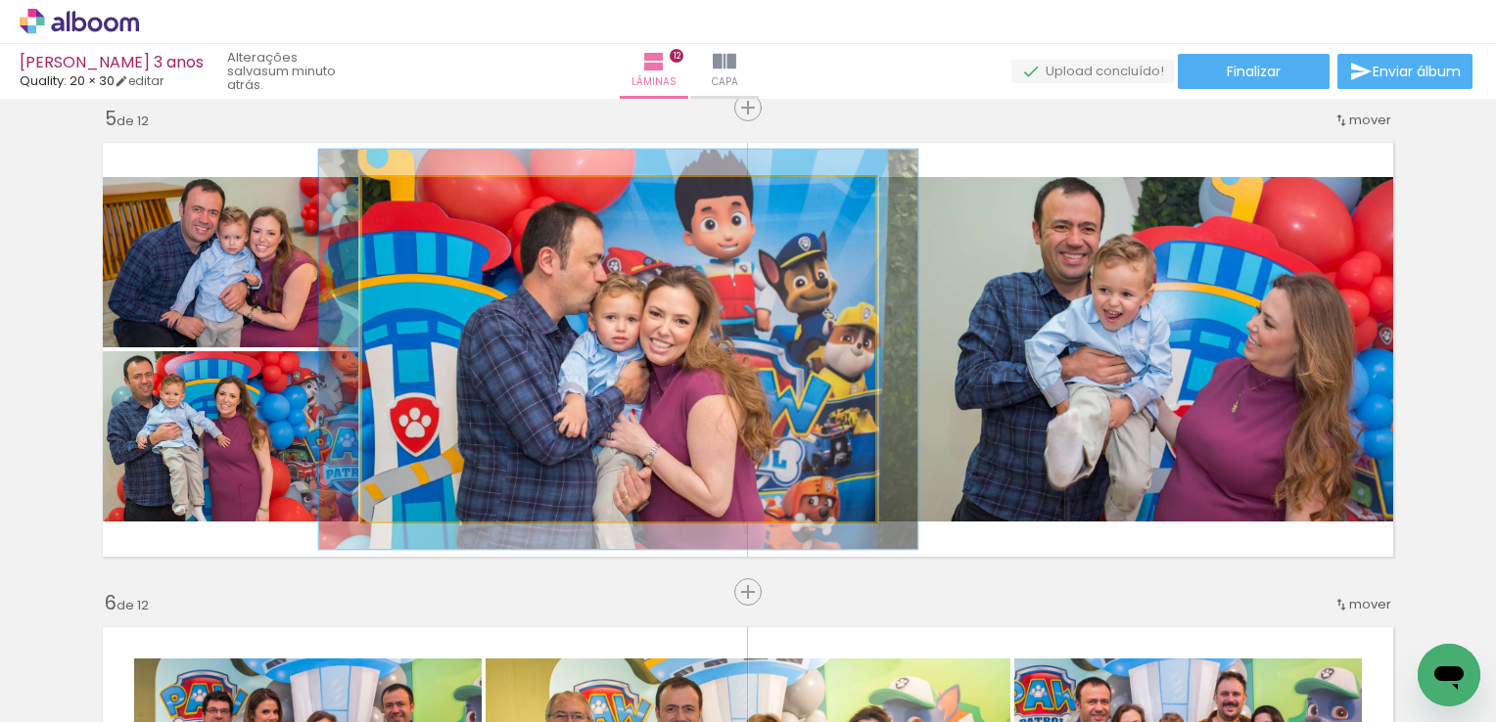
drag, startPoint x: 403, startPoint y: 197, endPoint x: 414, endPoint y: 203, distance: 12.3
type paper-slider "116"
click at [414, 203] on div at bounding box center [419, 198] width 18 height 18
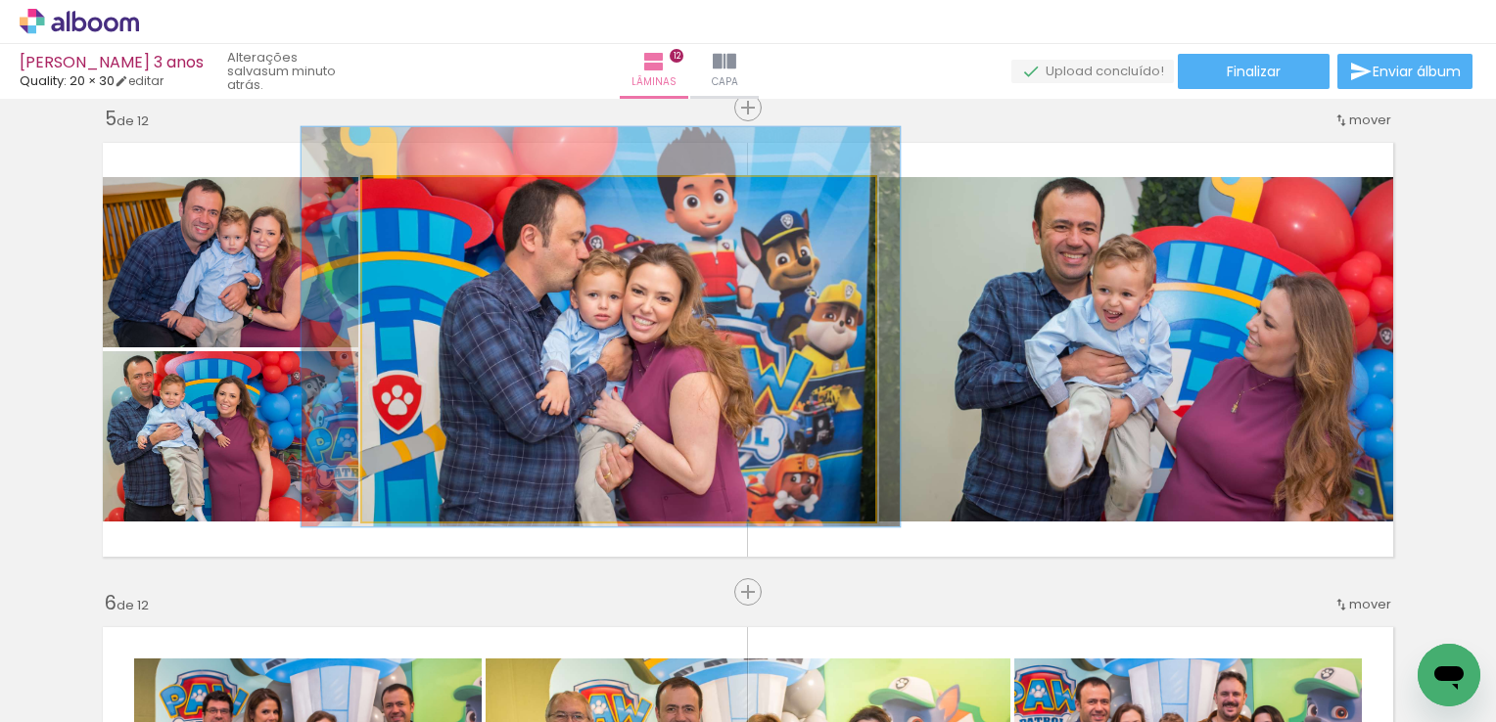
drag, startPoint x: 640, startPoint y: 315, endPoint x: 623, endPoint y: 293, distance: 28.6
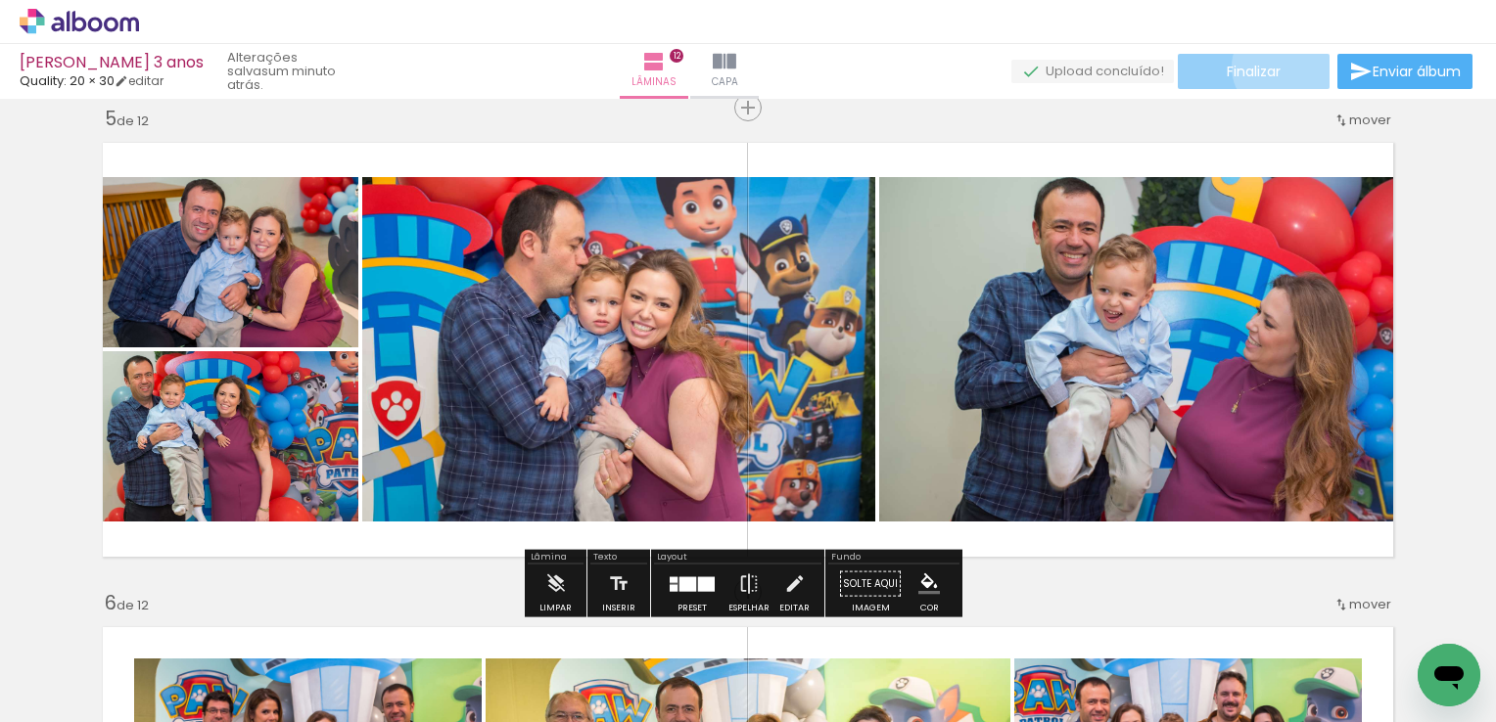
click at [1276, 67] on paper-button "Finalizar" at bounding box center [1254, 71] width 152 height 35
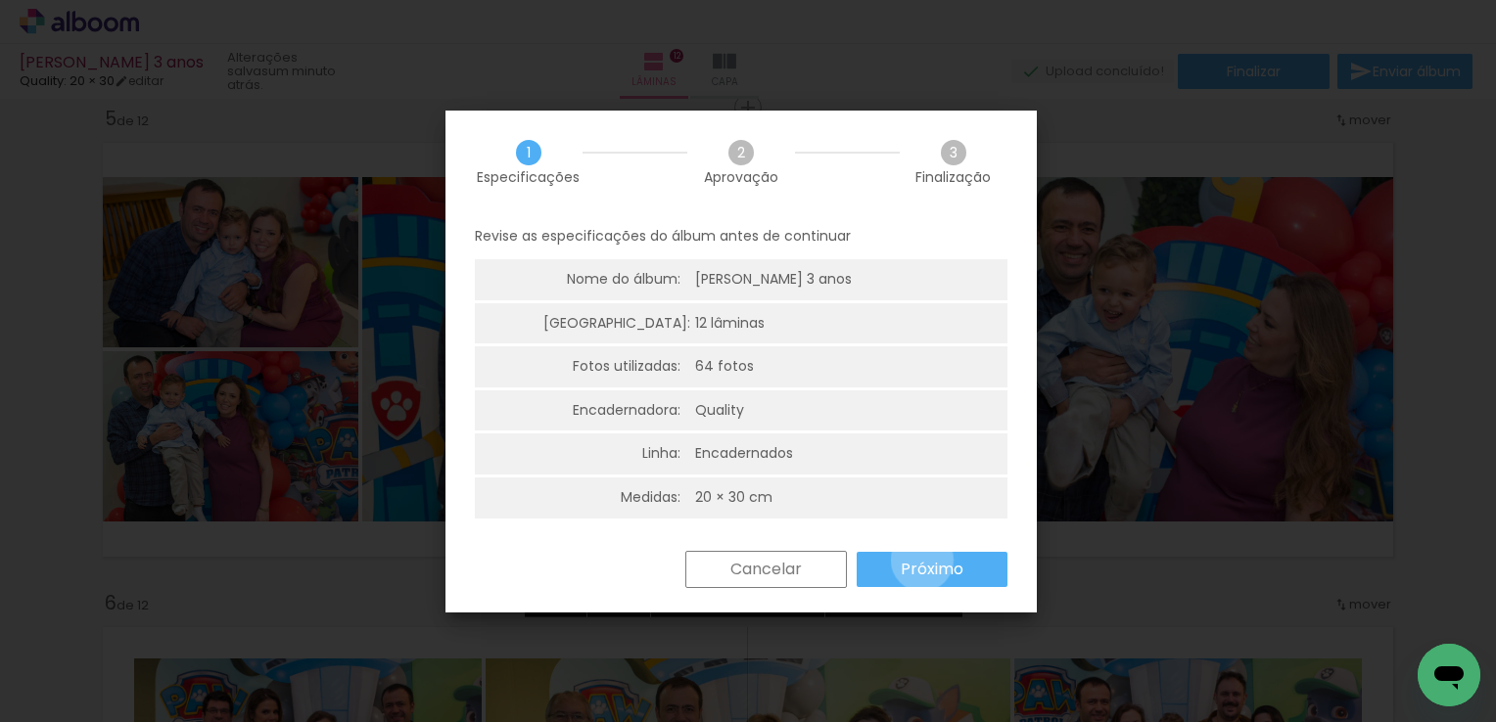
click at [0, 0] on slot "Próximo" at bounding box center [0, 0] width 0 height 0
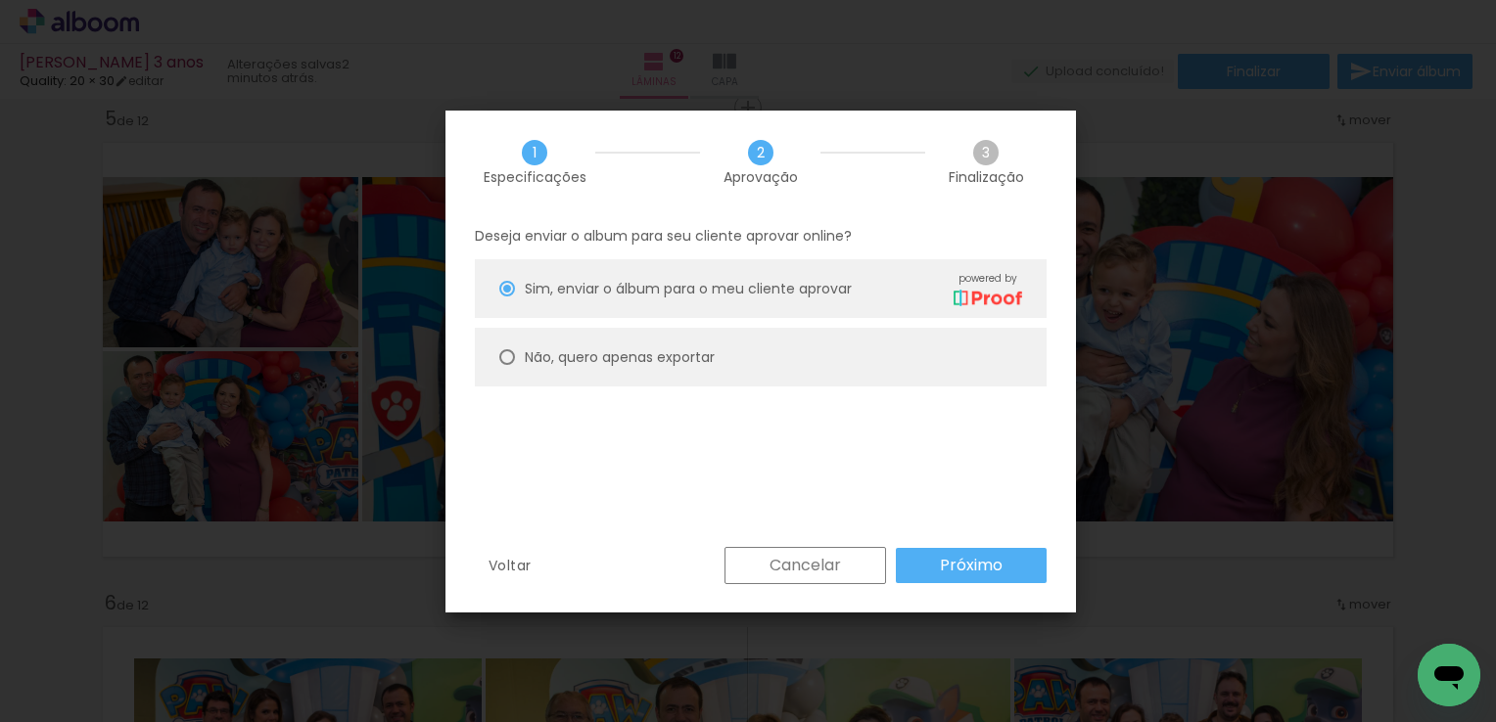
click at [0, 0] on slot "Não, quero apenas exportar" at bounding box center [0, 0] width 0 height 0
type paper-radio-button "on"
click at [534, 286] on span "Sim, enviar o álbum para o meu cliente aprovar" at bounding box center [688, 289] width 327 height 21
type paper-radio-button "on"
click at [0, 0] on slot "Não, quero apenas exportar" at bounding box center [0, 0] width 0 height 0
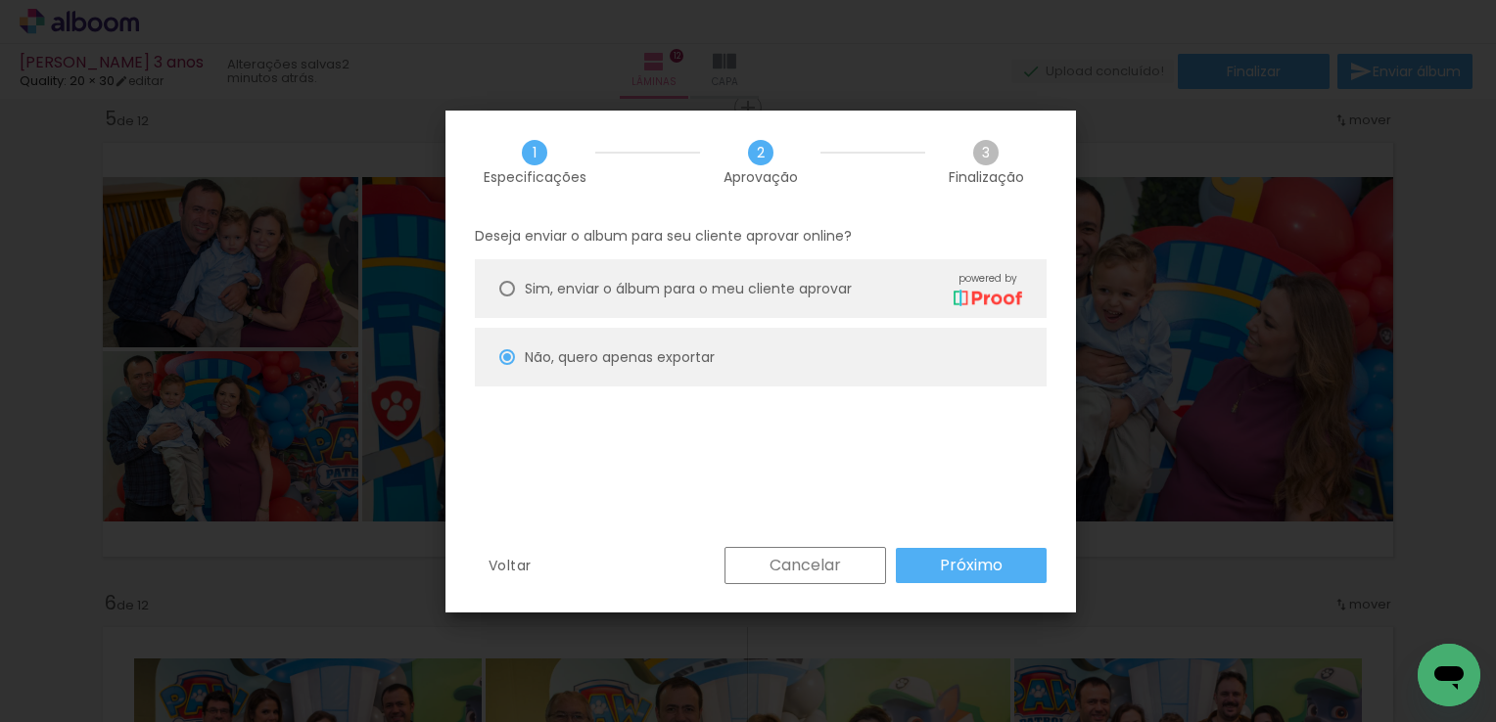
click at [920, 552] on paper-button "Próximo" at bounding box center [971, 565] width 151 height 35
type input "Alta, 300 DPI"
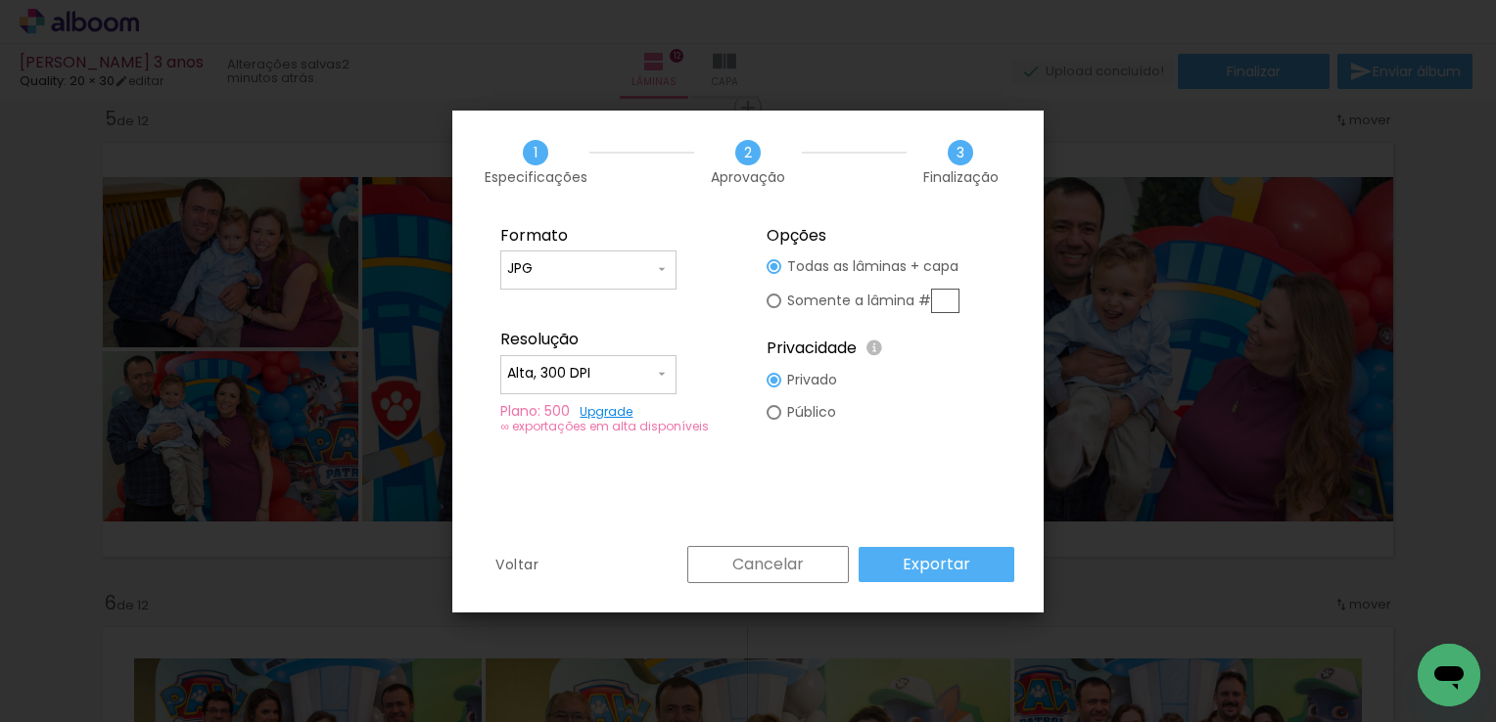
click at [0, 0] on slot "Somente a lâmina #" at bounding box center [0, 0] width 0 height 0
type paper-radio-button "on"
click at [947, 296] on input "text" at bounding box center [945, 301] width 28 height 24
type input "5"
click at [0, 0] on slot "Exportar" at bounding box center [0, 0] width 0 height 0
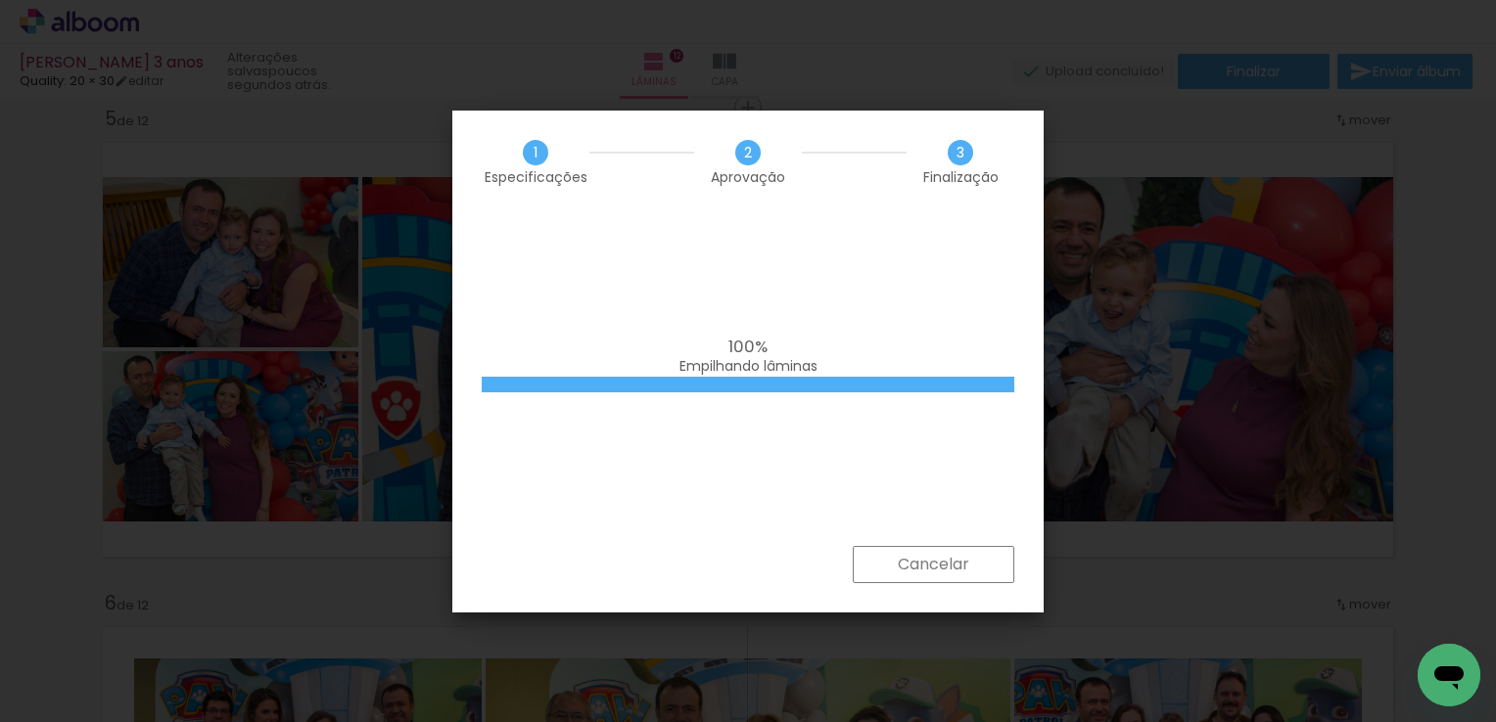
scroll to position [7988, 0]
